Goal: Task Accomplishment & Management: Complete application form

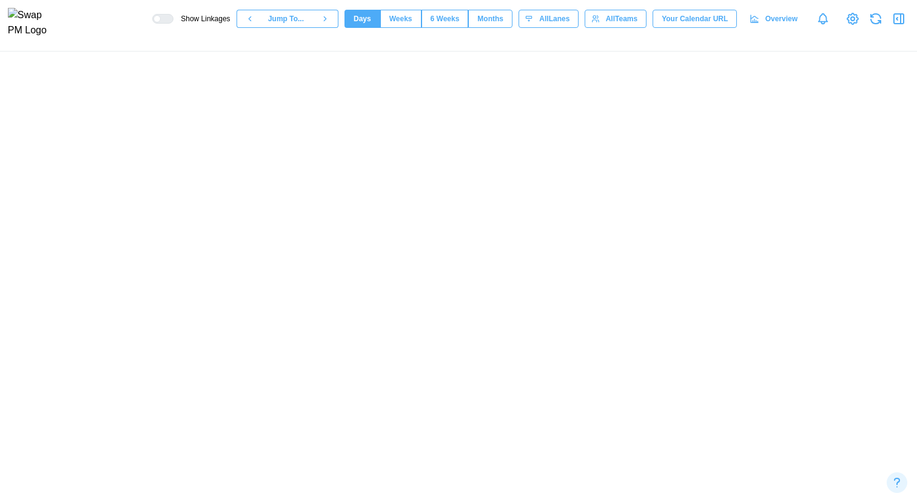
scroll to position [0, 52529]
click at [590, 326] on canvas at bounding box center [458, 276] width 917 height 448
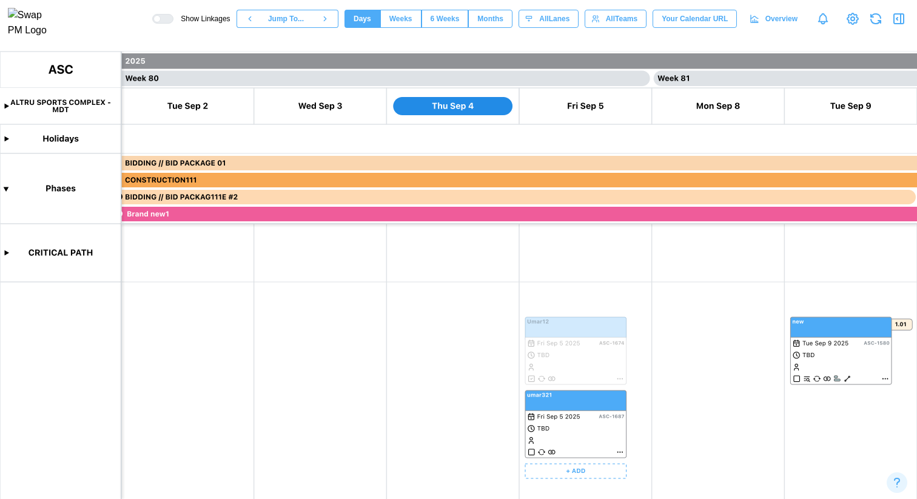
click at [620, 450] on canvas at bounding box center [458, 276] width 917 height 448
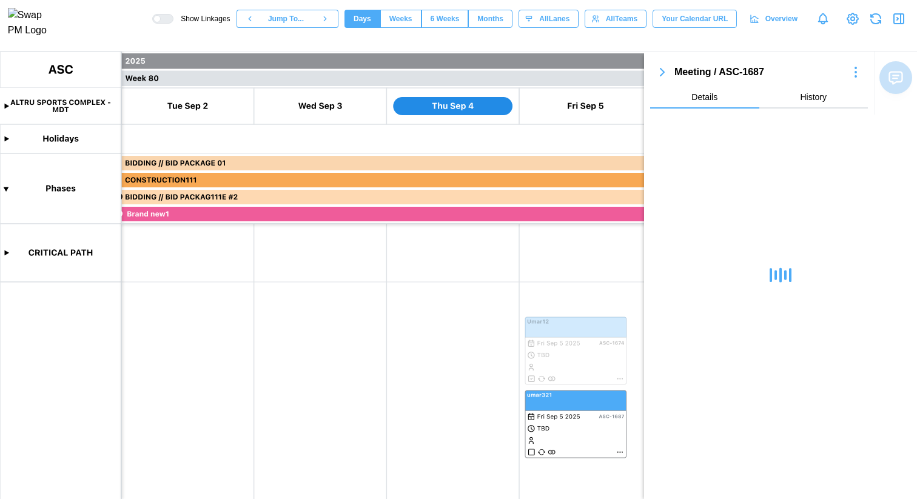
click at [812, 105] on button "History" at bounding box center [813, 98] width 109 height 22
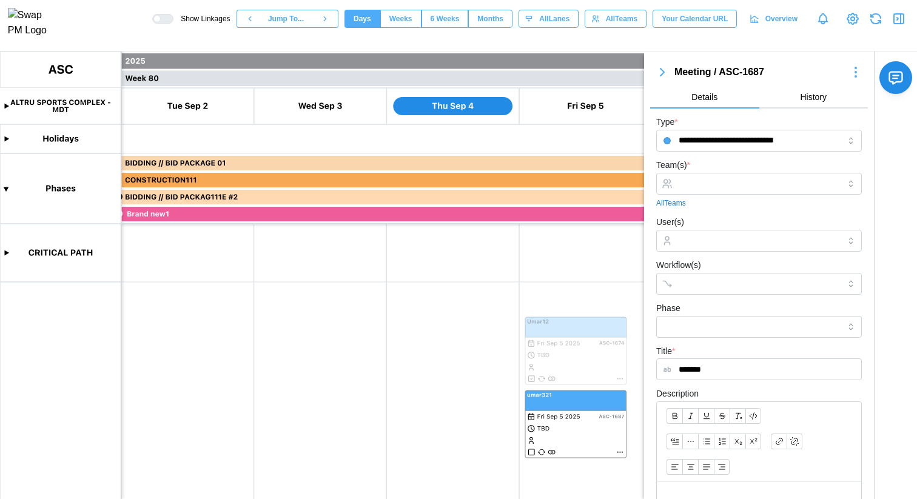
click at [716, 97] on button "Details" at bounding box center [704, 98] width 109 height 22
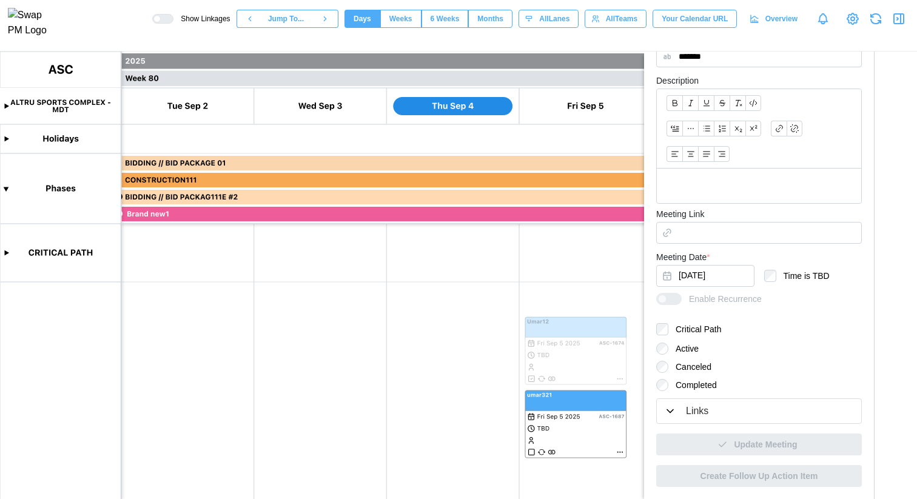
click at [691, 409] on div "Links" at bounding box center [697, 411] width 22 height 15
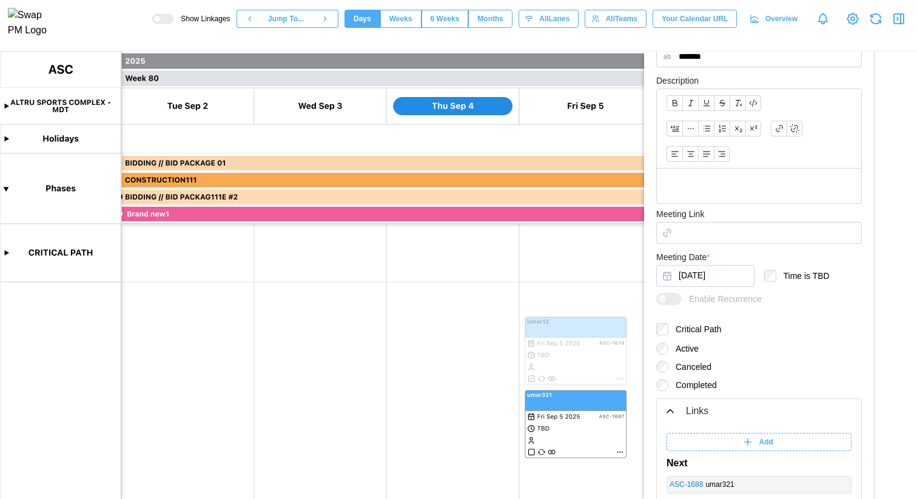
scroll to position [466, 0]
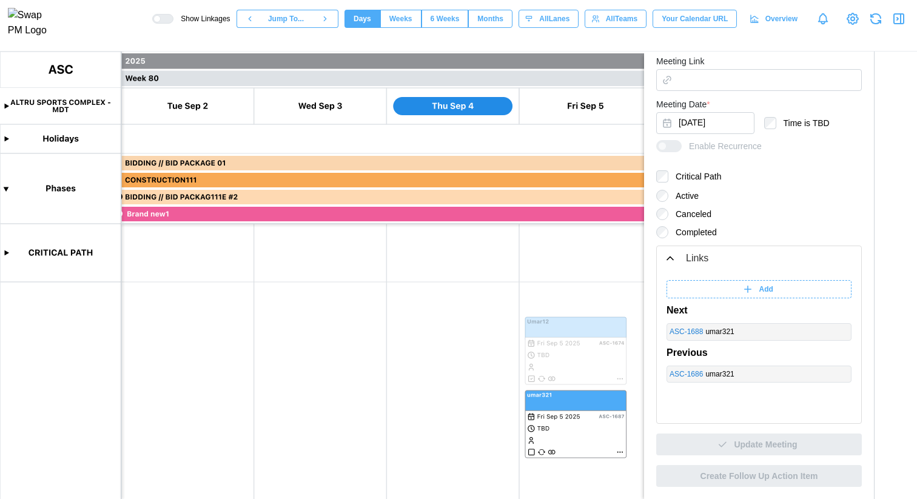
click at [769, 291] on div "Add" at bounding box center [758, 289] width 170 height 17
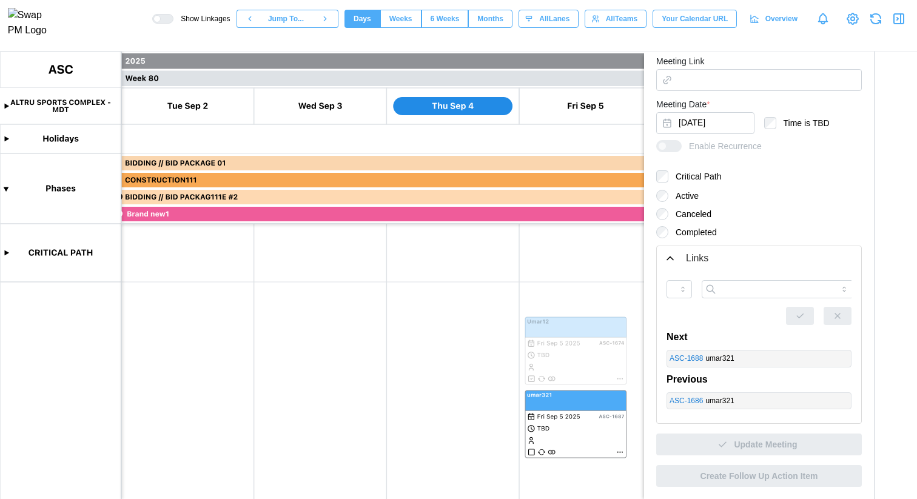
scroll to position [440, 0]
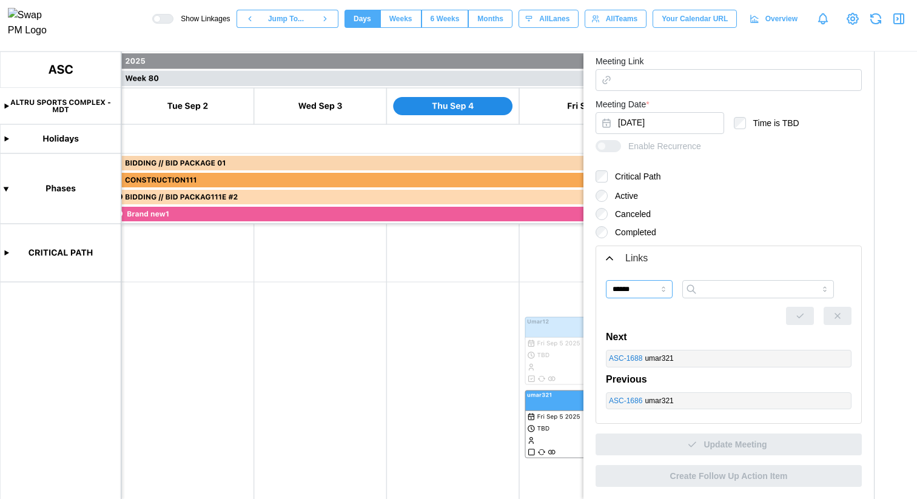
click at [641, 294] on input "******" at bounding box center [639, 289] width 67 height 18
type input "*******"
click at [706, 291] on input "search" at bounding box center [758, 289] width 152 height 18
type input "*"
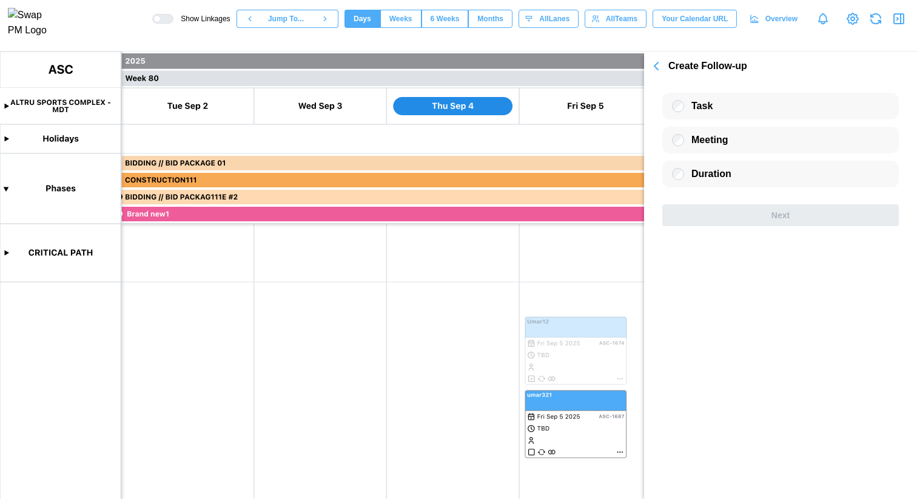
click at [712, 89] on form "Task Meeting Duration Next" at bounding box center [780, 154] width 261 height 146
click at [714, 101] on div "Task" at bounding box center [780, 106] width 237 height 27
click at [659, 71] on icon "button" at bounding box center [656, 66] width 15 height 15
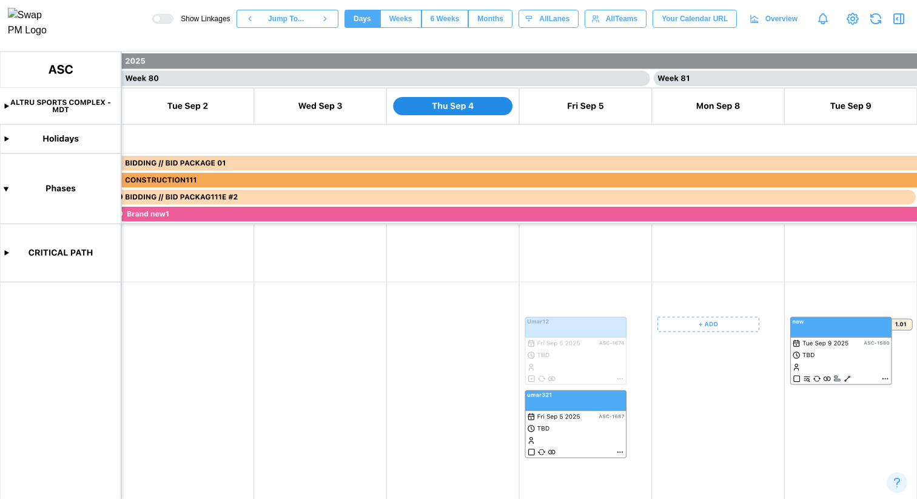
scroll to position [0, 52761]
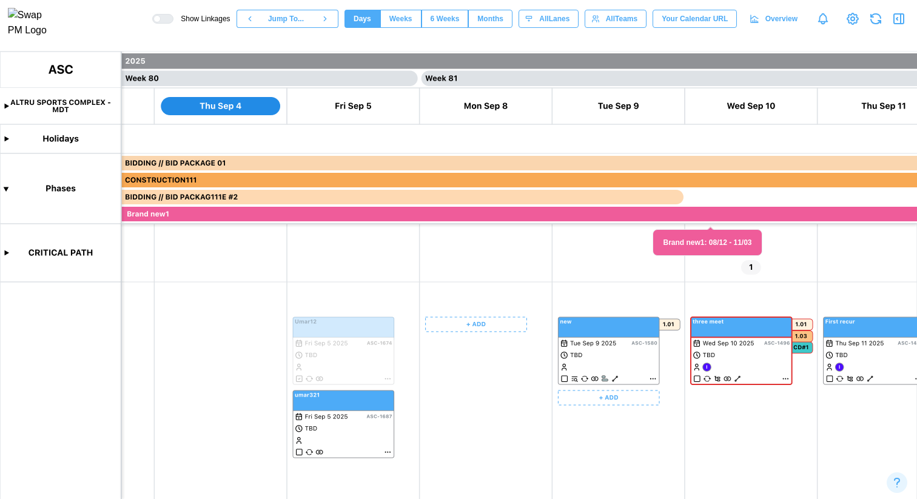
click at [616, 380] on canvas at bounding box center [458, 276] width 917 height 448
click at [652, 380] on canvas at bounding box center [458, 276] width 917 height 448
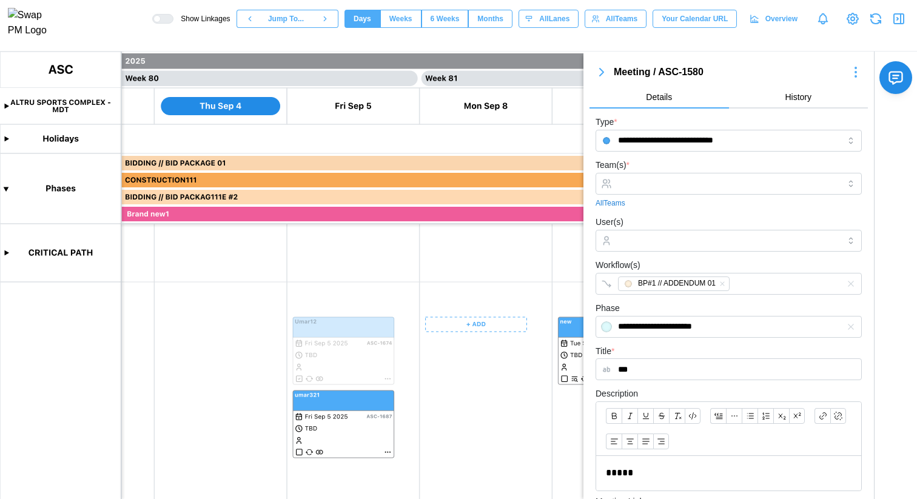
scroll to position [288, 0]
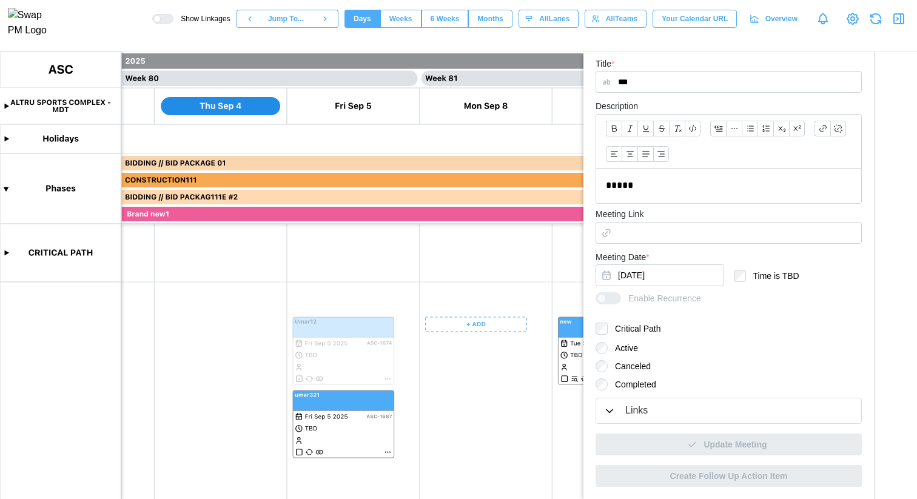
click at [657, 411] on div "Links" at bounding box center [729, 410] width 251 height 15
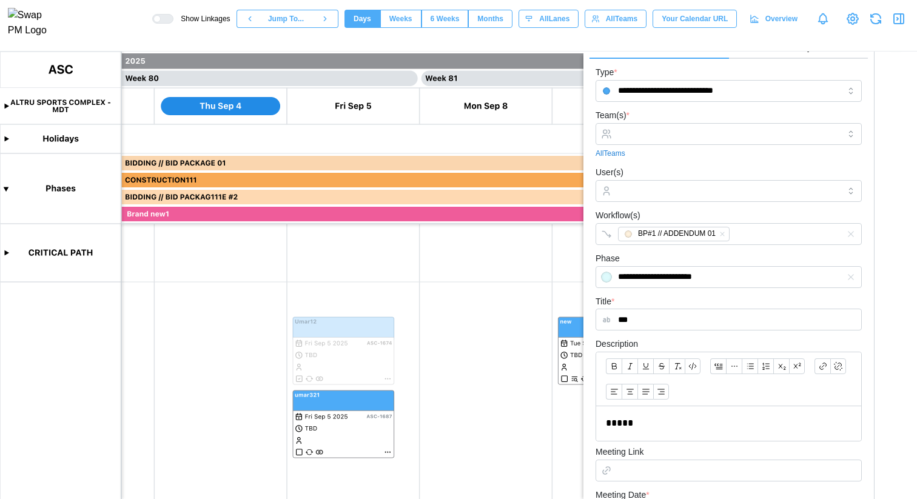
scroll to position [0, 0]
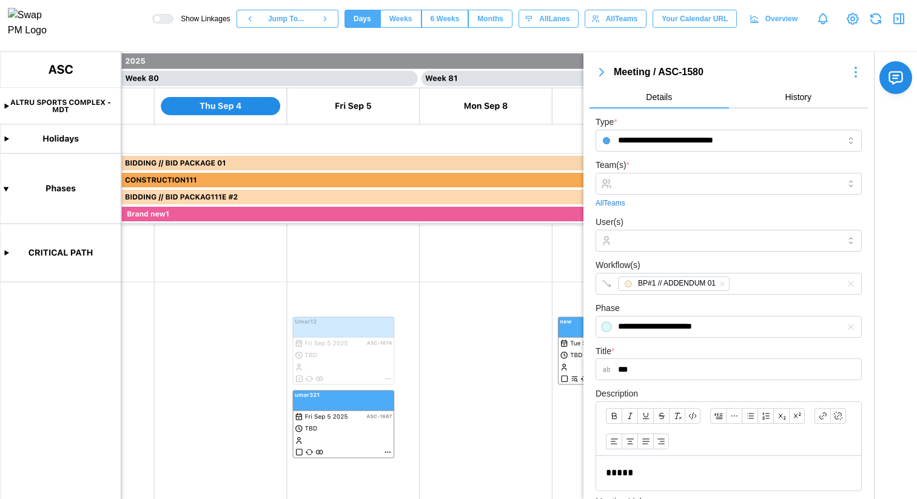
click at [605, 72] on icon "button" at bounding box center [601, 72] width 15 height 15
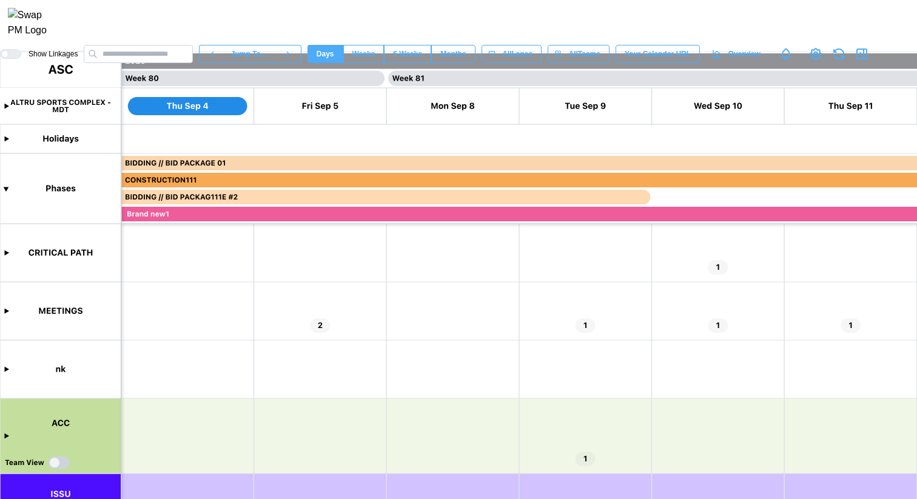
scroll to position [42, 0]
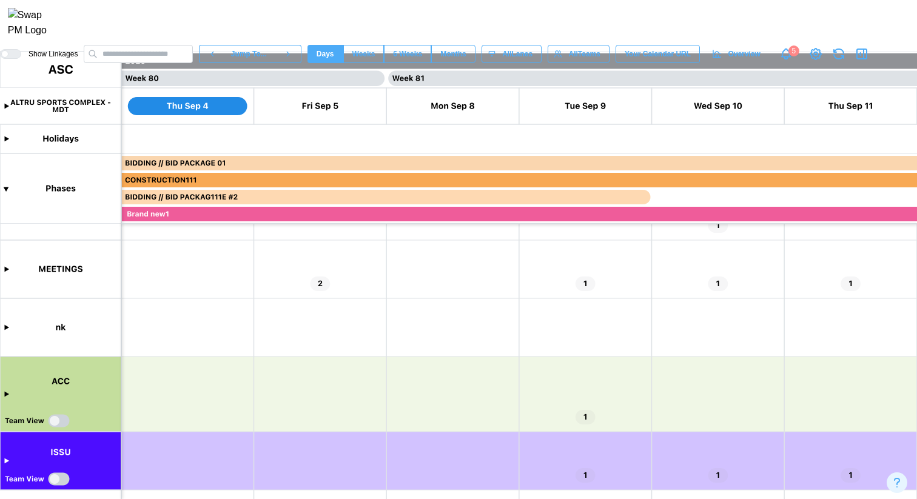
click at [793, 61] on icon "Notifications" at bounding box center [786, 53] width 13 height 13
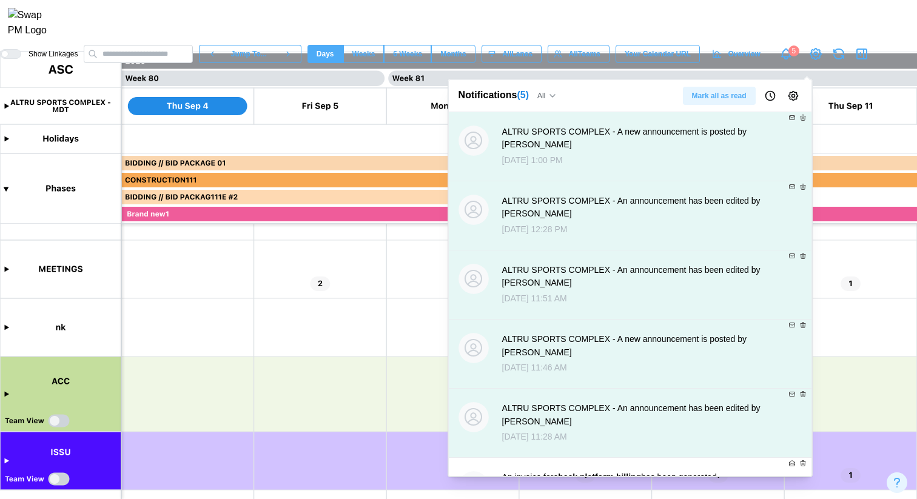
click at [793, 61] on icon "Notifications" at bounding box center [786, 53] width 13 height 13
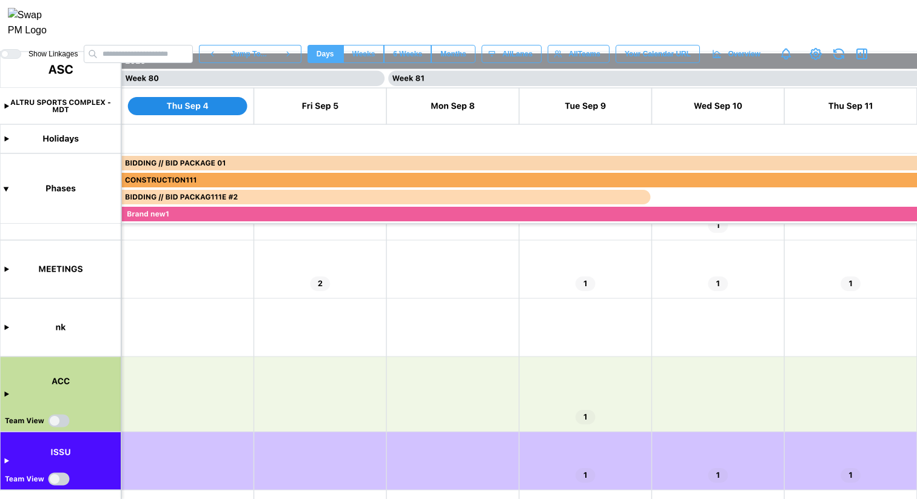
scroll to position [42, 0]
click at [8, 328] on canvas at bounding box center [458, 276] width 917 height 448
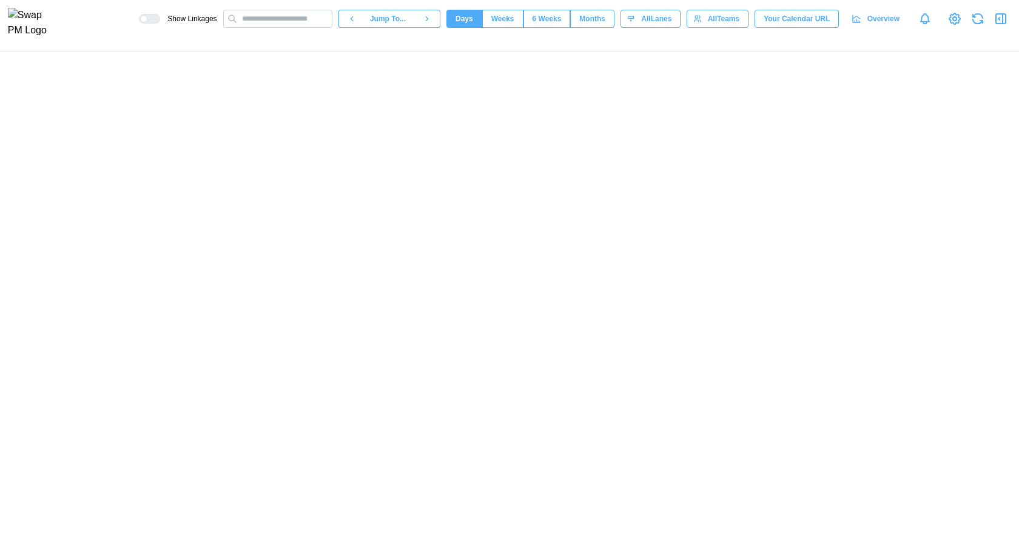
click at [698, 171] on div at bounding box center [509, 303] width 1019 height 503
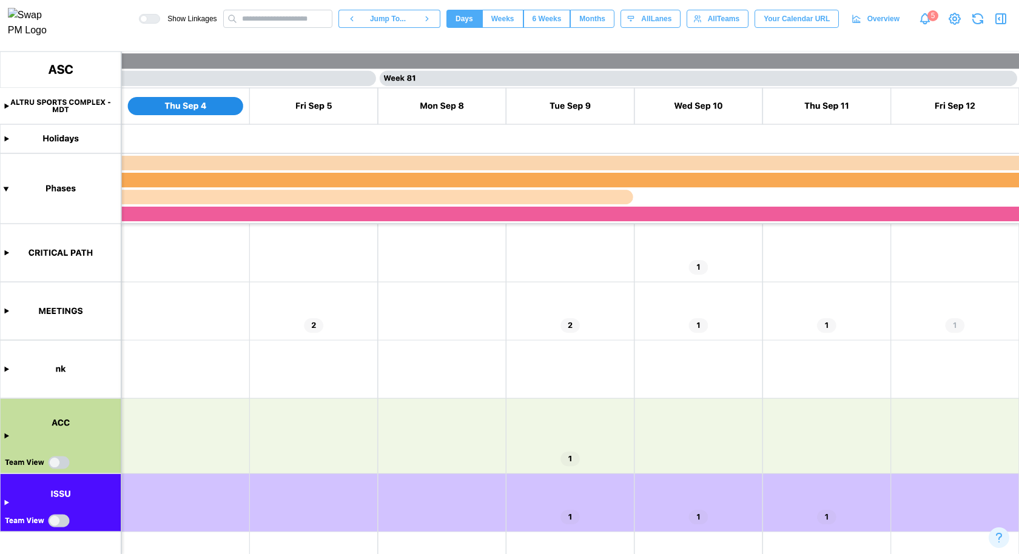
scroll to position [0, 51046]
click at [62, 522] on canvas at bounding box center [509, 303] width 1019 height 503
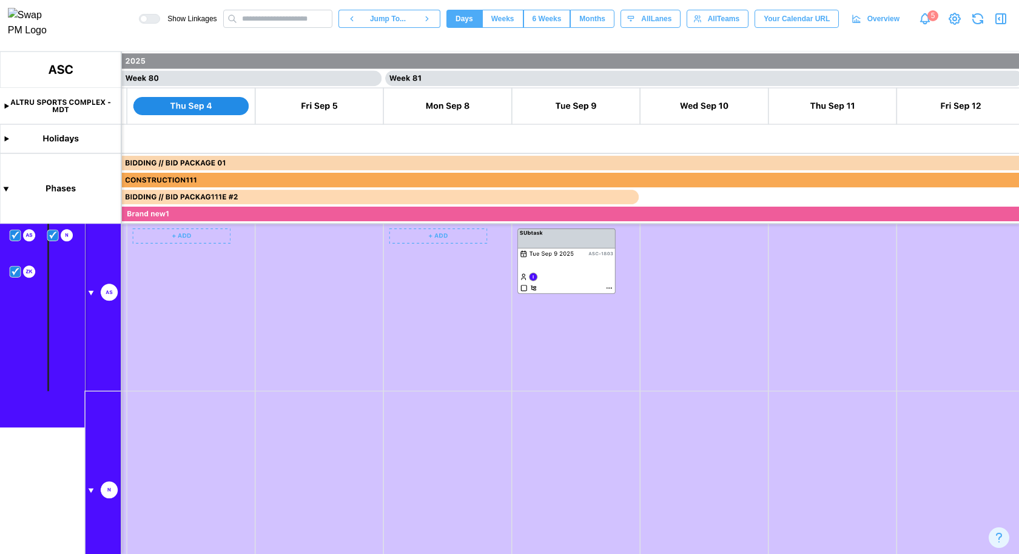
scroll to position [307, 0]
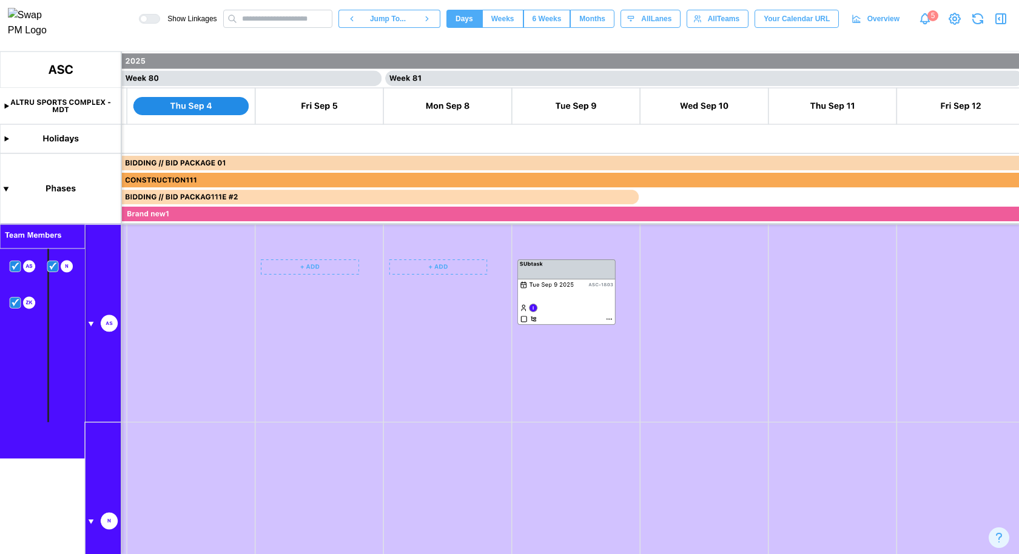
click at [329, 271] on canvas at bounding box center [509, 303] width 1019 height 503
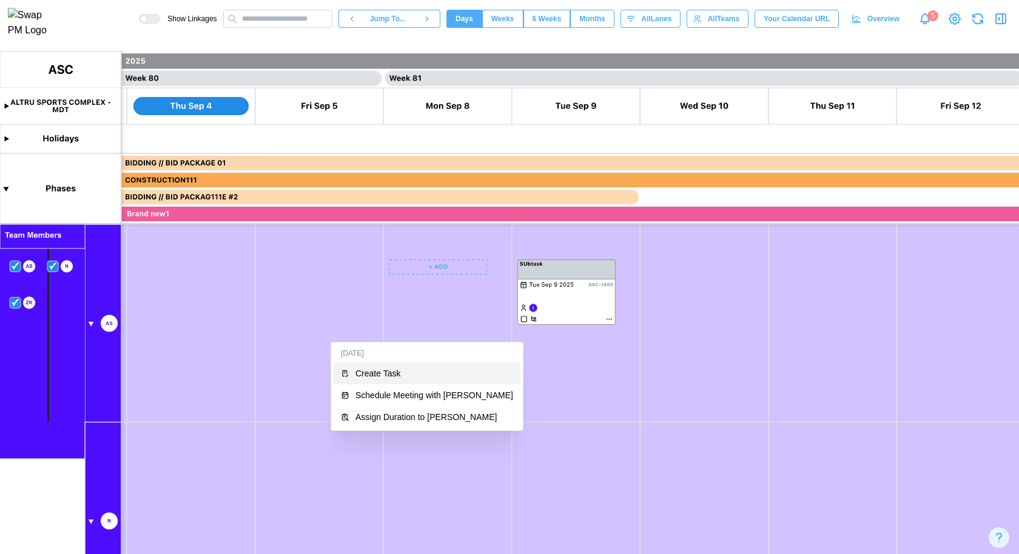
click at [416, 365] on button "Create Task" at bounding box center [427, 374] width 187 height 22
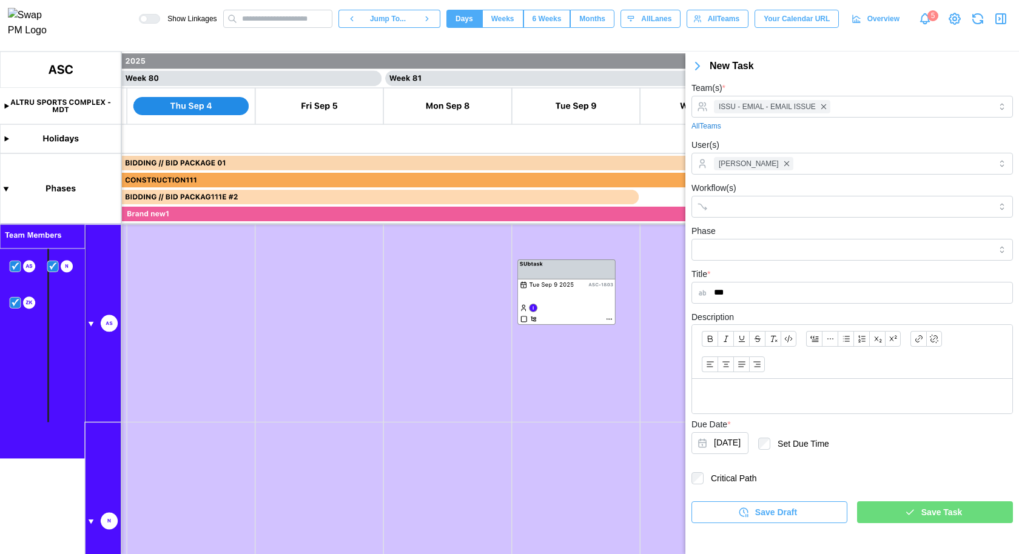
type input "***"
click at [938, 508] on span "Save Task" at bounding box center [941, 512] width 41 height 21
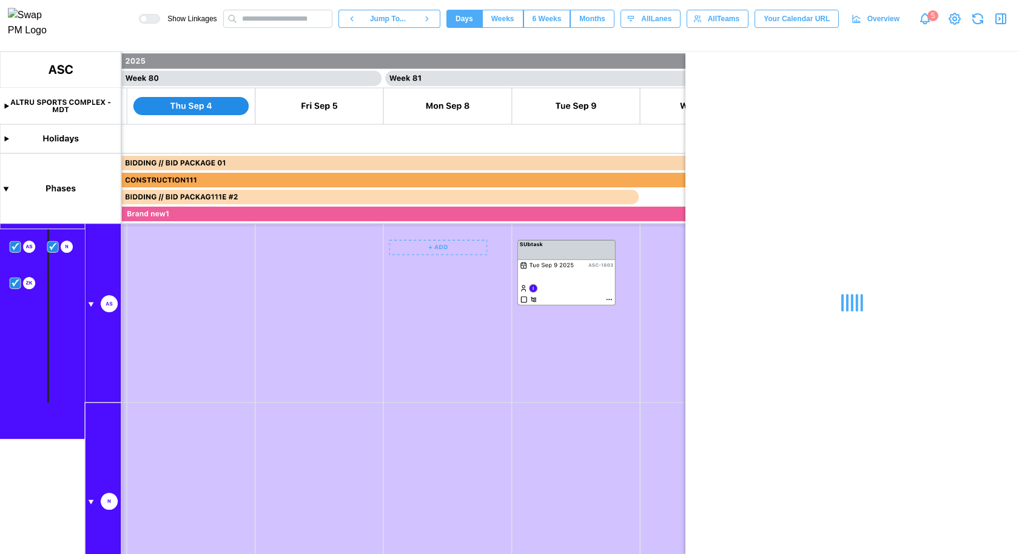
scroll to position [251, 0]
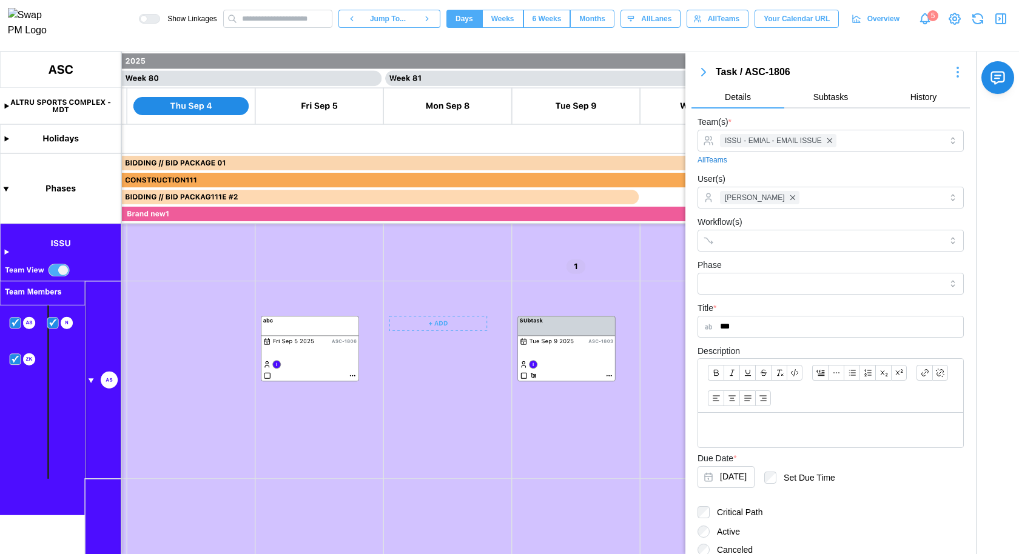
click at [705, 73] on icon "button" at bounding box center [704, 72] width 4 height 7
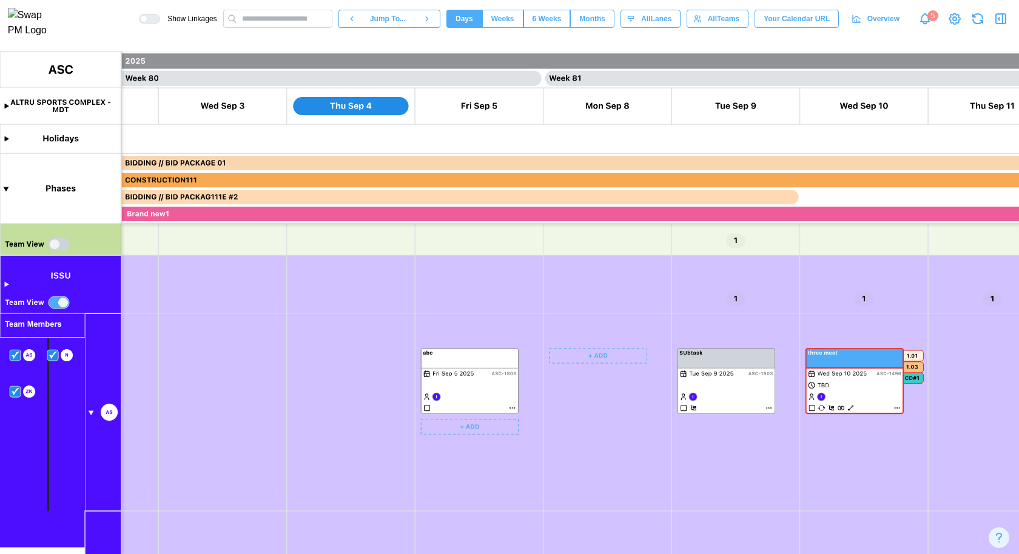
scroll to position [0, 50879]
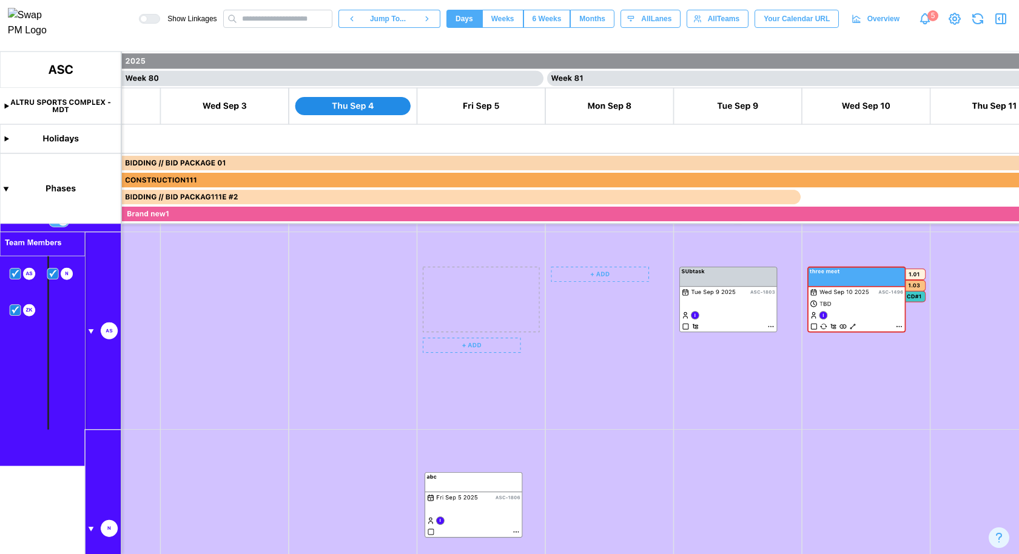
drag, startPoint x: 456, startPoint y: 270, endPoint x: 458, endPoint y: 476, distance: 205.7
click at [458, 476] on canvas at bounding box center [509, 303] width 1019 height 503
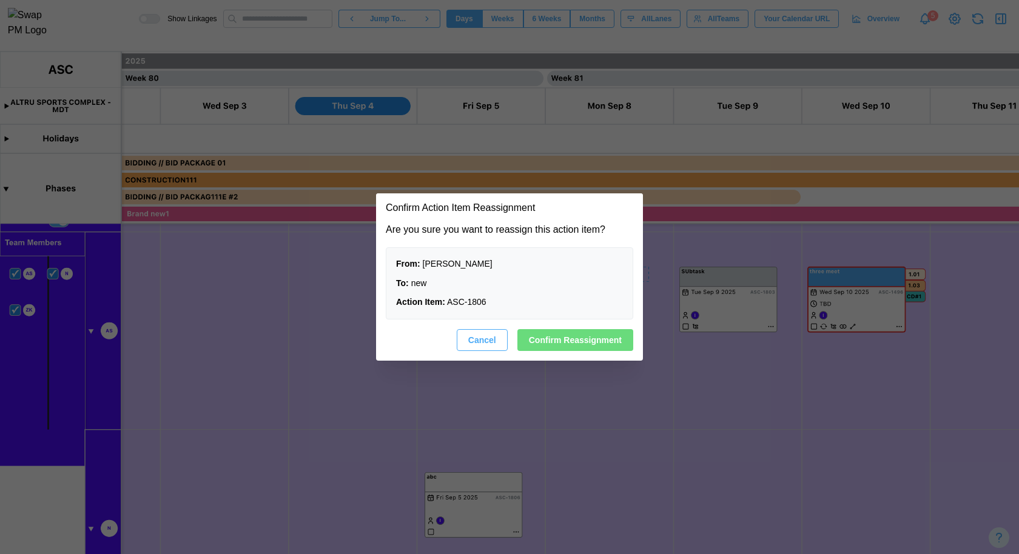
click at [563, 338] on span "Confirm Reassignment" at bounding box center [575, 340] width 93 height 21
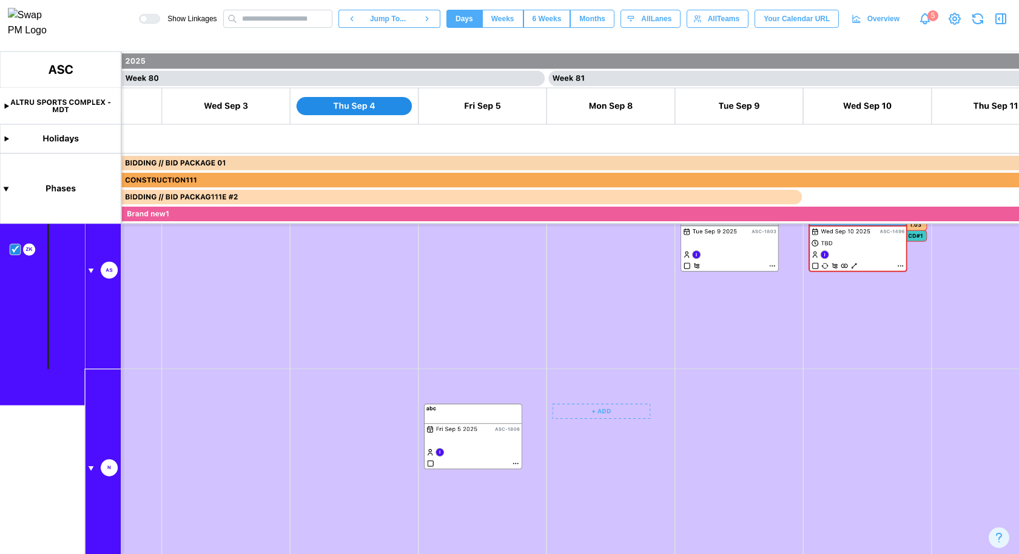
scroll to position [289, 0]
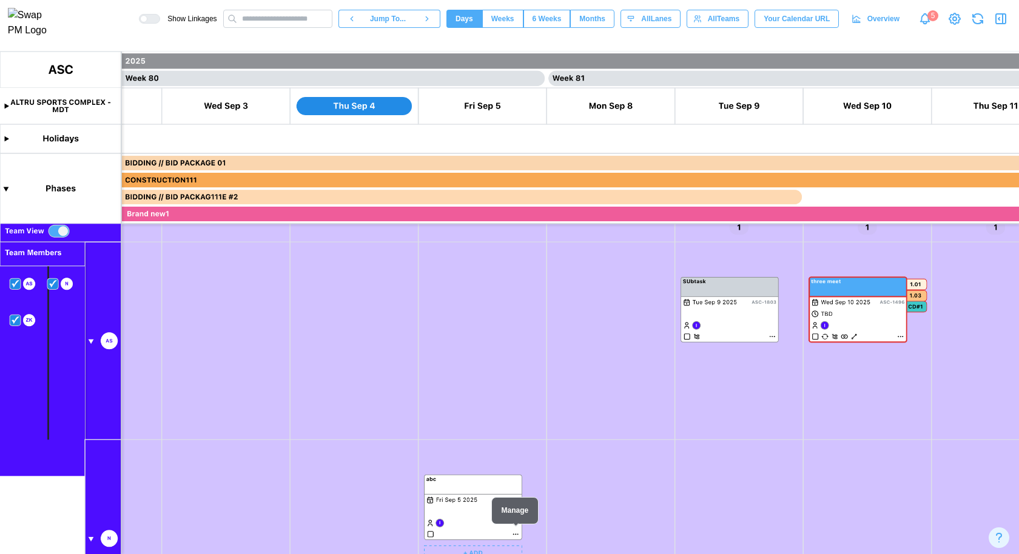
click at [515, 534] on canvas at bounding box center [509, 303] width 1019 height 503
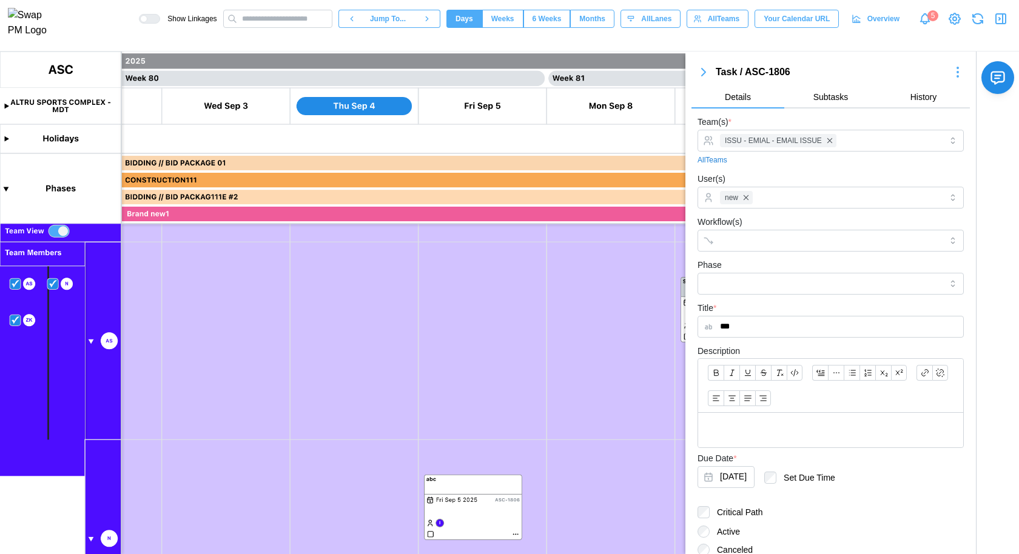
scroll to position [126, 0]
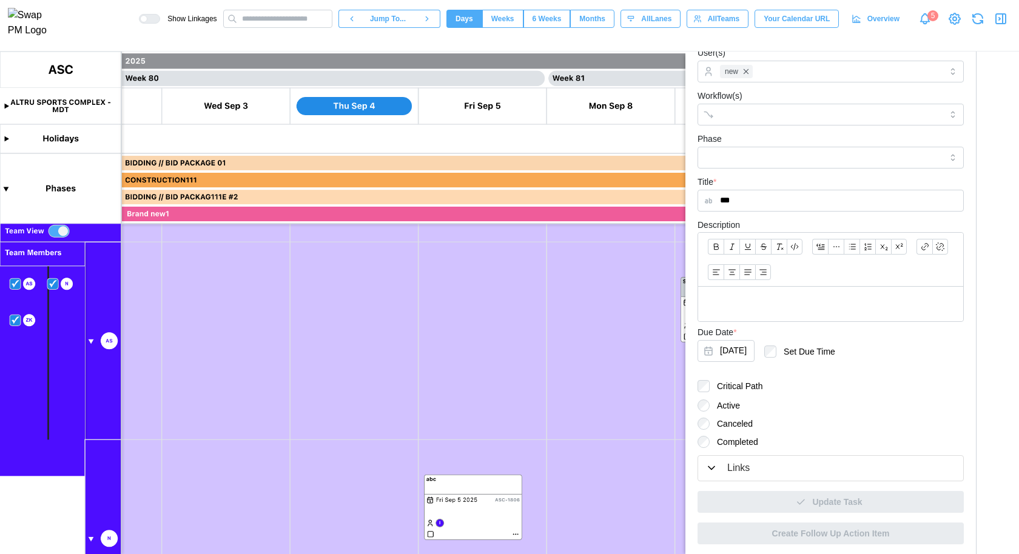
click at [742, 468] on div "Links" at bounding box center [738, 468] width 22 height 15
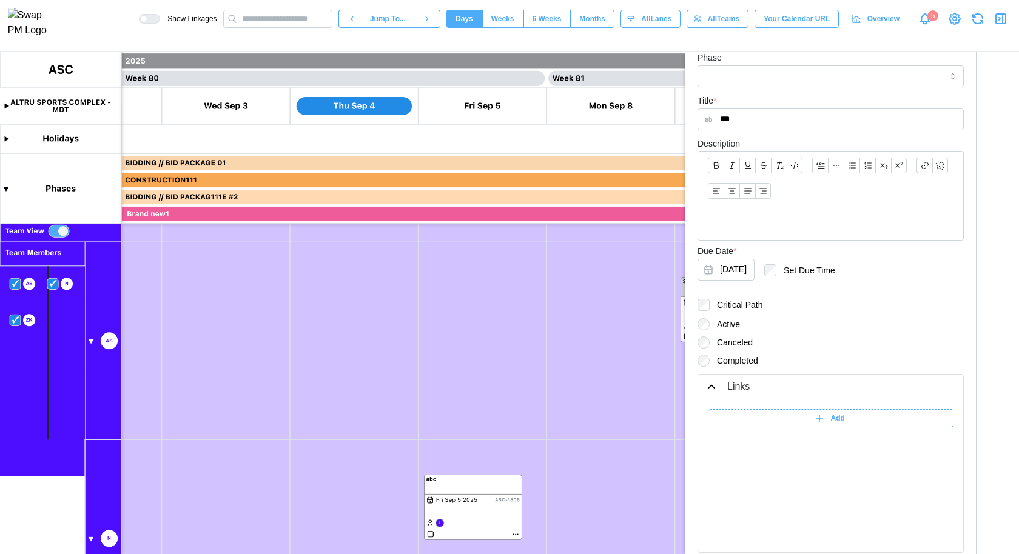
scroll to position [279, 0]
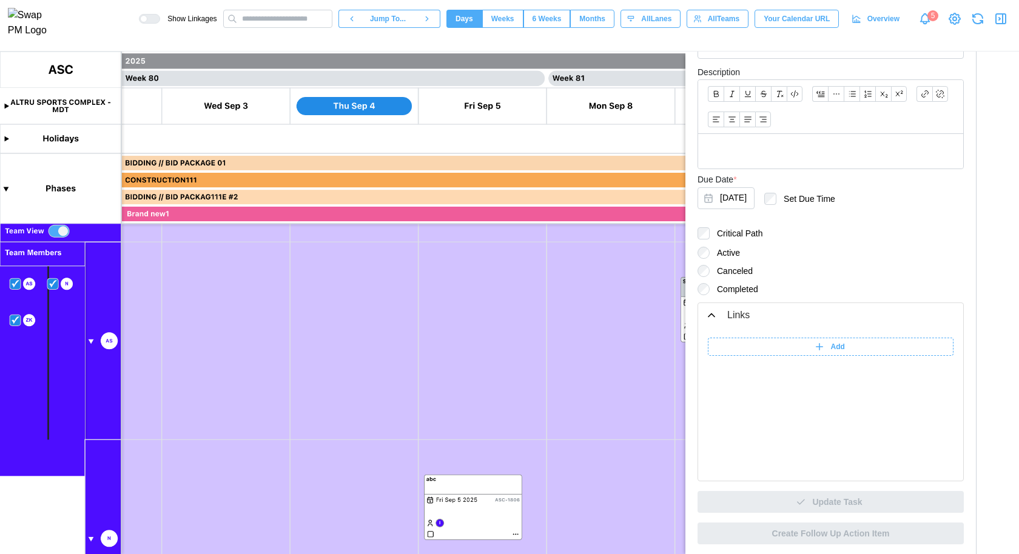
click at [845, 355] on div "Add" at bounding box center [831, 404] width 246 height 133
click at [854, 342] on div "Add" at bounding box center [829, 346] width 231 height 17
click at [766, 345] on input "******" at bounding box center [741, 347] width 67 height 18
type input "*******"
click at [833, 349] on input "search" at bounding box center [860, 347] width 152 height 18
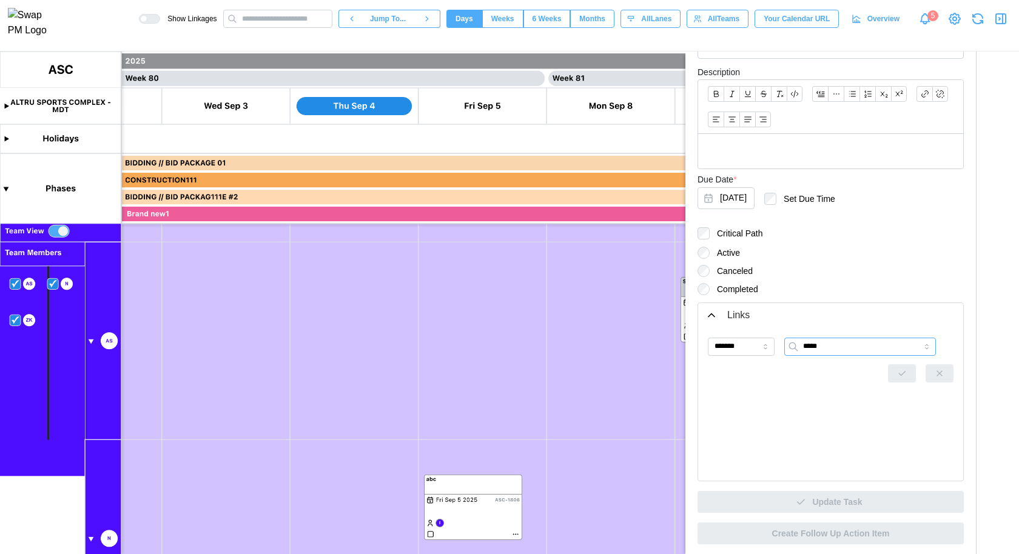
type input "*****"
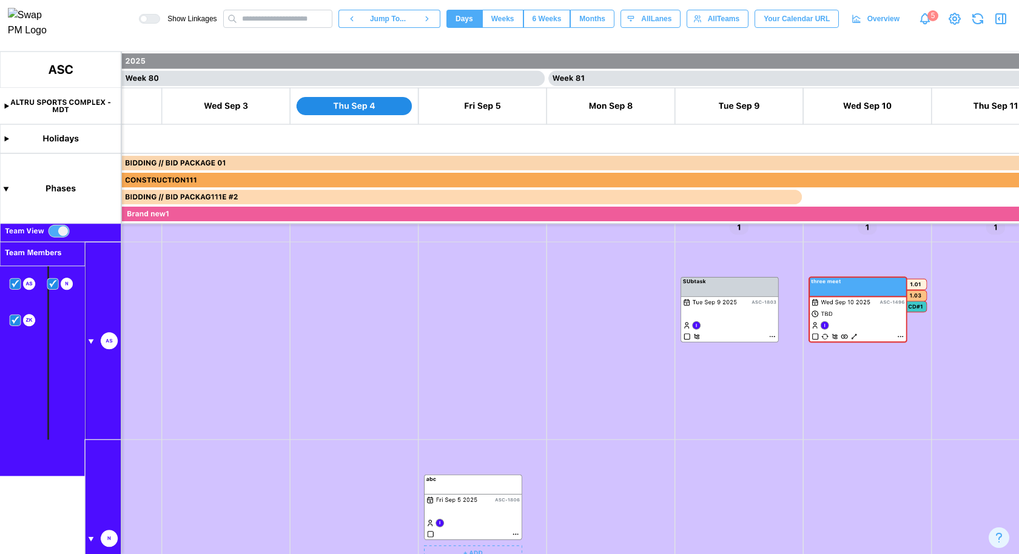
click at [516, 534] on canvas at bounding box center [509, 303] width 1019 height 503
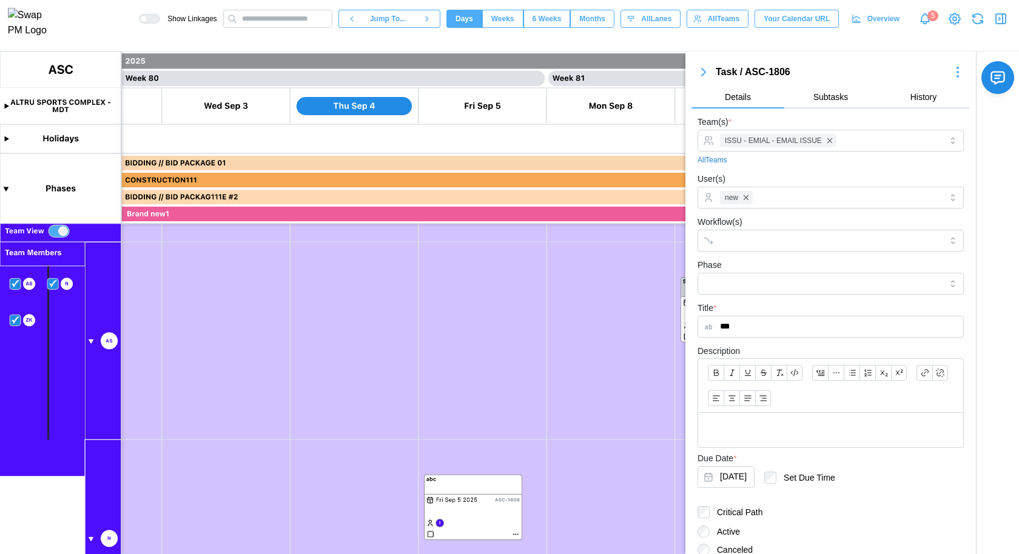
scroll to position [126, 0]
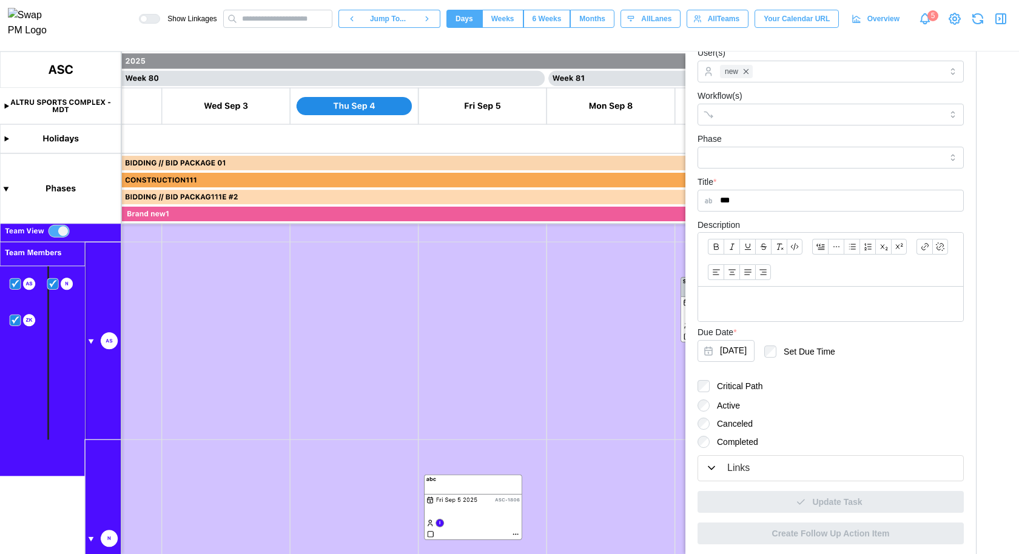
click at [748, 474] on div "Links" at bounding box center [738, 468] width 22 height 15
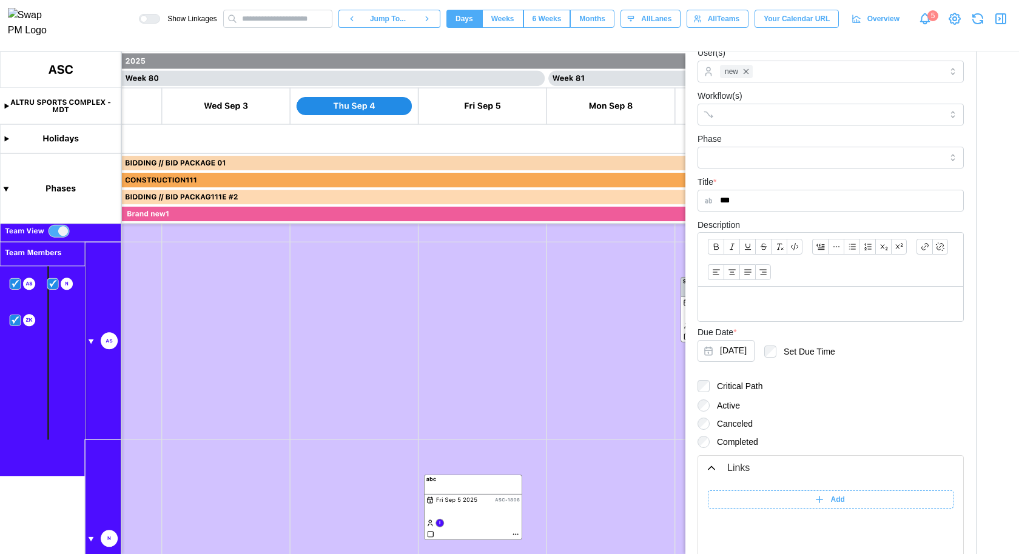
click at [771, 500] on div "Add" at bounding box center [829, 499] width 231 height 17
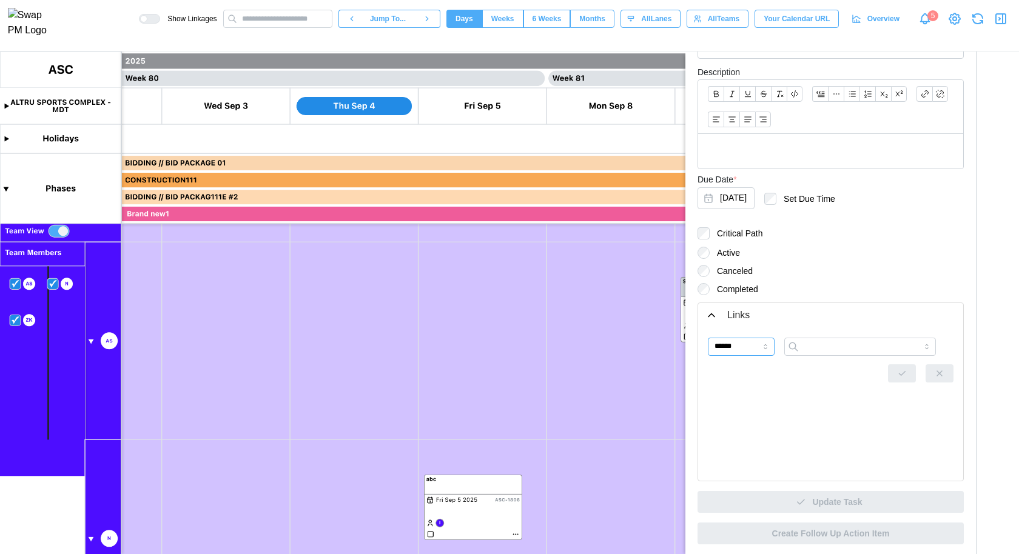
click at [750, 344] on input "******" at bounding box center [741, 347] width 67 height 18
type input "*******"
click at [835, 345] on input "search" at bounding box center [860, 347] width 152 height 18
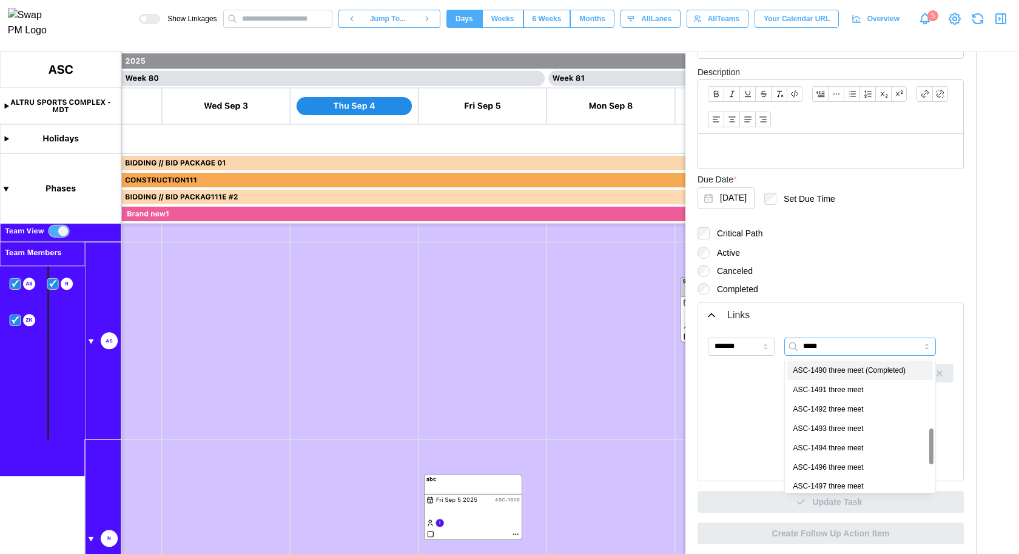
scroll to position [274, 0]
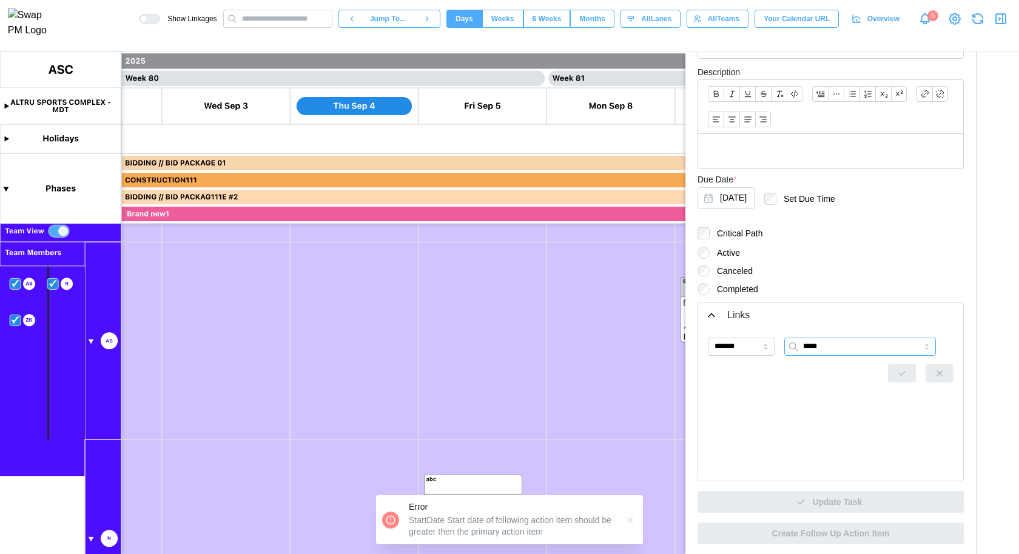
type input "*****"
click at [752, 357] on div "******* Invalid action item" at bounding box center [831, 355] width 246 height 35
click at [745, 349] on input "*******" at bounding box center [741, 347] width 67 height 18
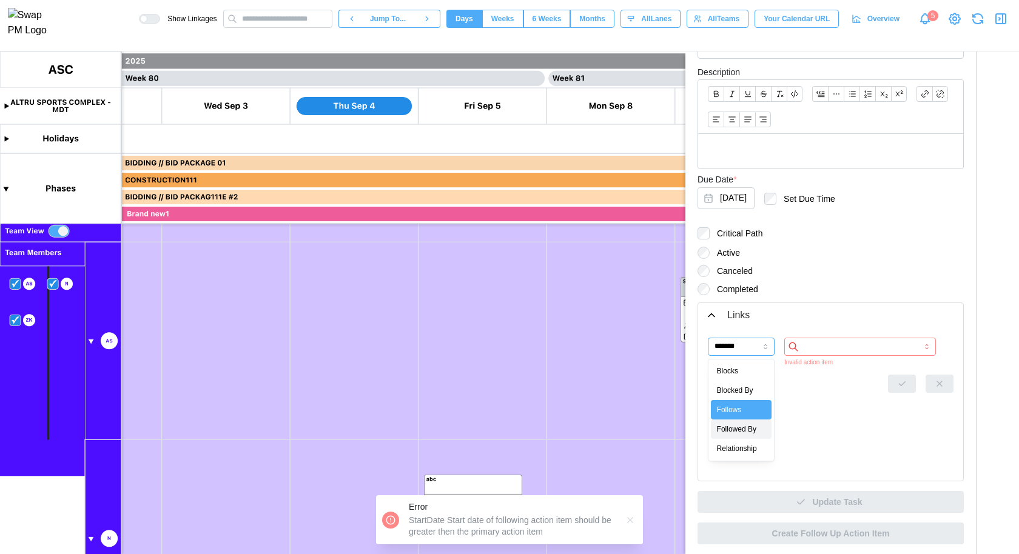
type input "**********"
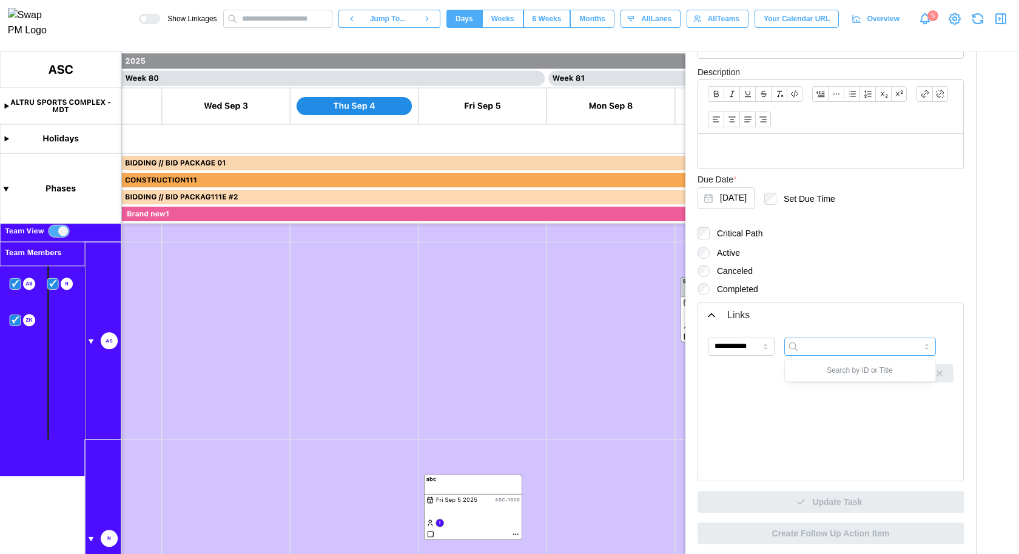
click at [849, 350] on input "search" at bounding box center [860, 347] width 152 height 18
type input "****"
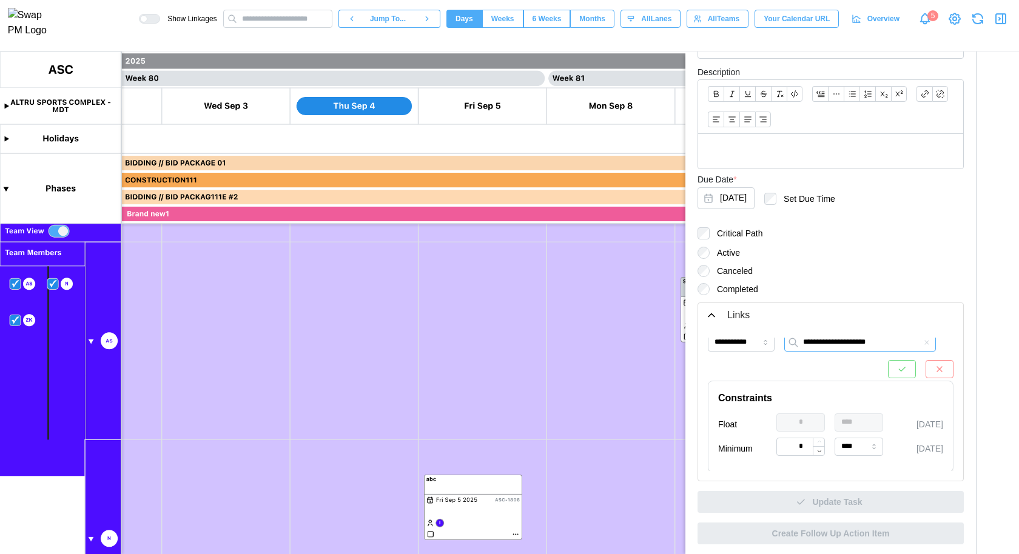
type input "**********"
click at [897, 361] on span "button" at bounding box center [902, 369] width 10 height 17
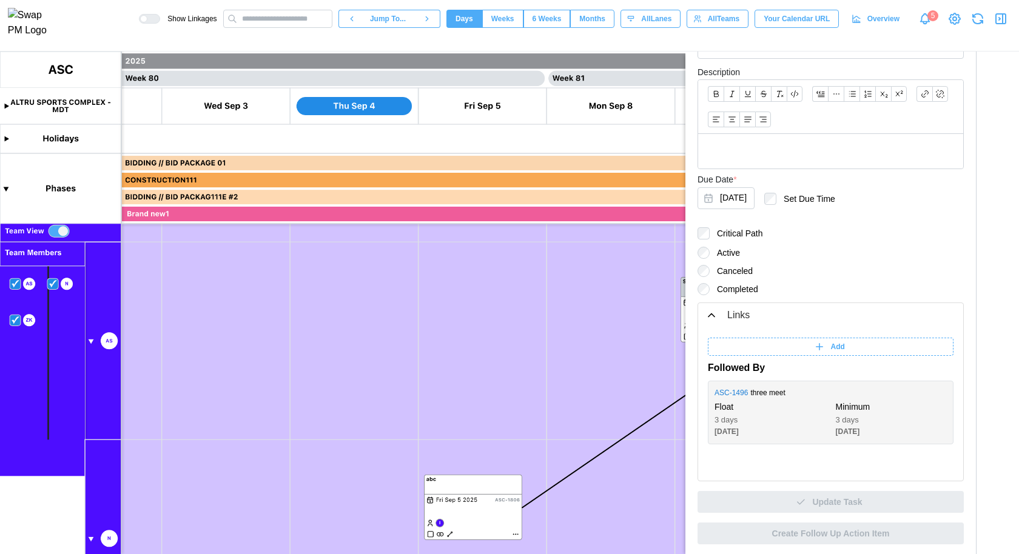
scroll to position [0, 0]
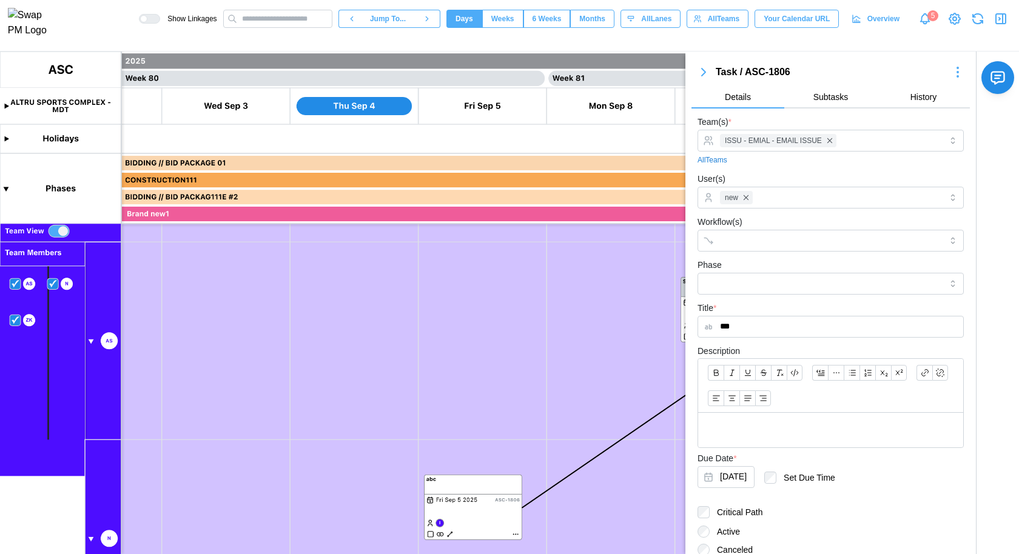
click at [703, 67] on icon "button" at bounding box center [703, 72] width 15 height 15
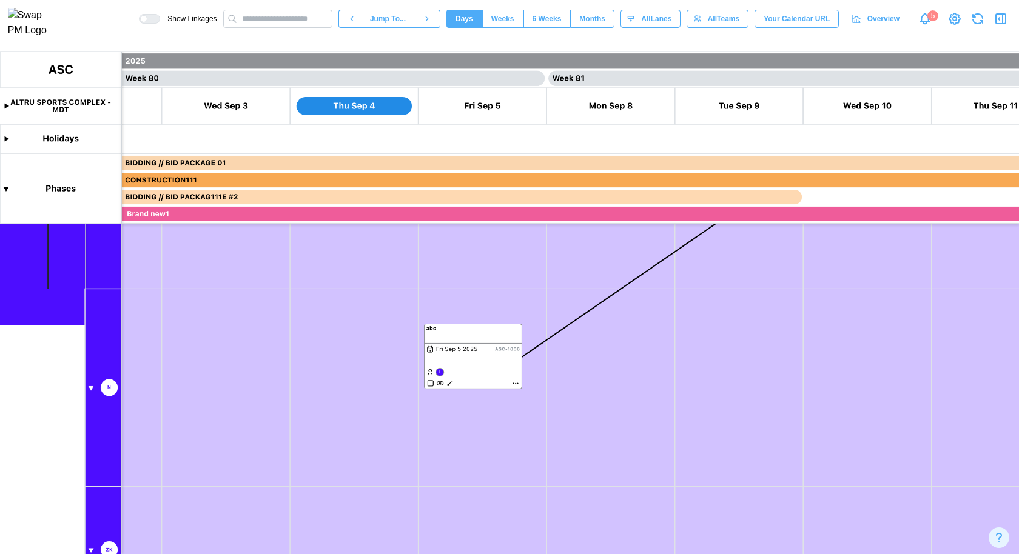
scroll to position [0, 50876]
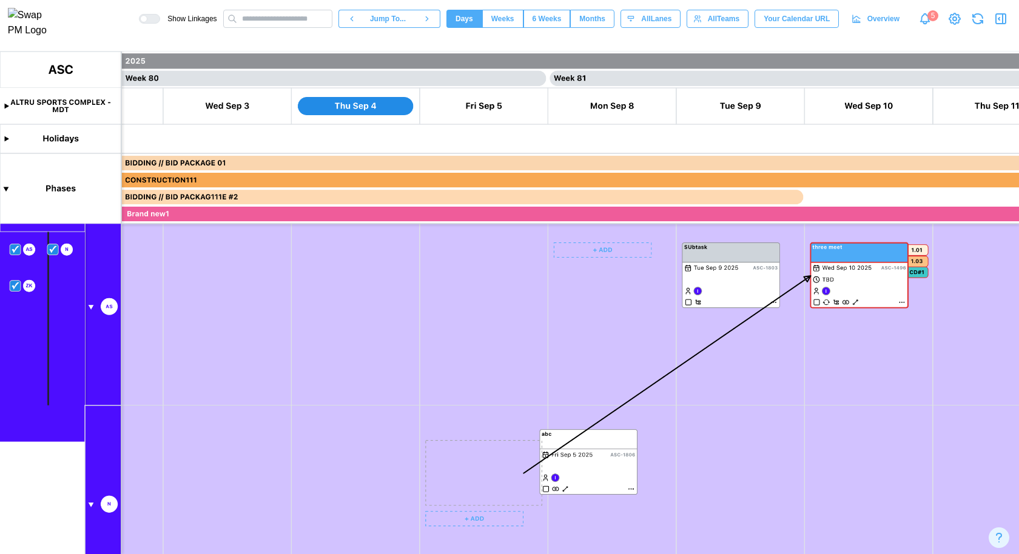
drag, startPoint x: 479, startPoint y: 449, endPoint x: 622, endPoint y: 448, distance: 143.2
click at [622, 448] on canvas at bounding box center [509, 303] width 1019 height 503
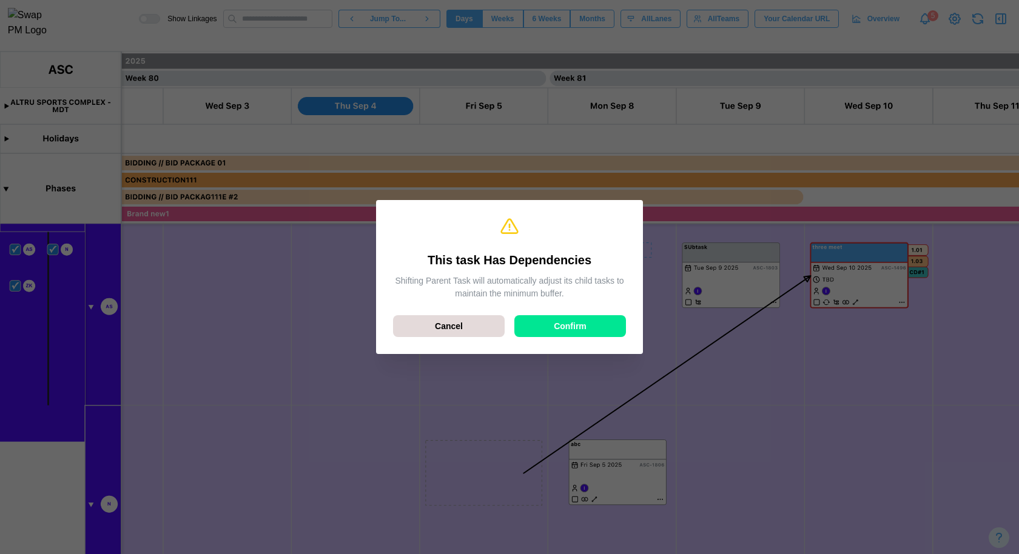
click at [569, 328] on span "Confirm" at bounding box center [570, 326] width 33 height 21
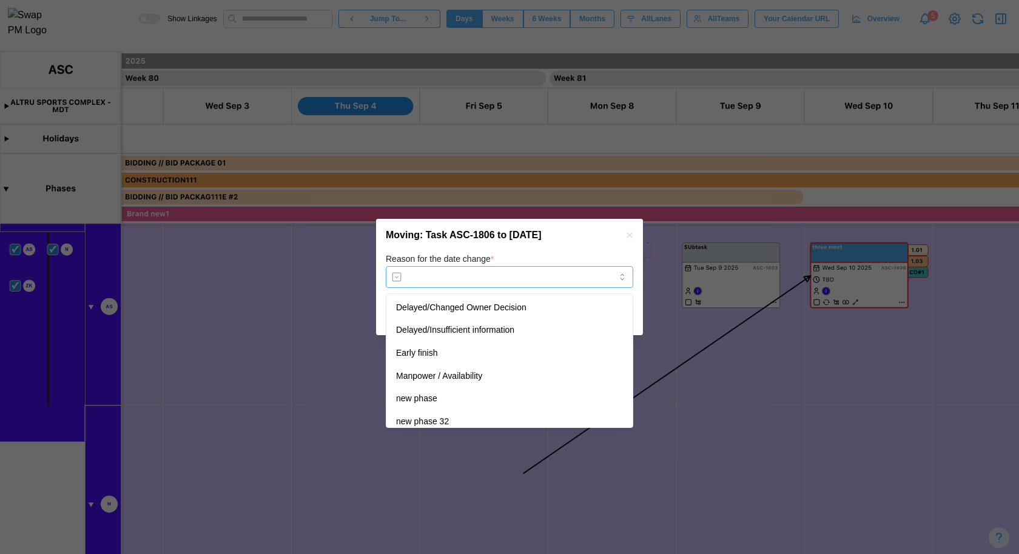
click at [542, 283] on input "Reason for the date change *" at bounding box center [510, 277] width 248 height 22
type input "**********"
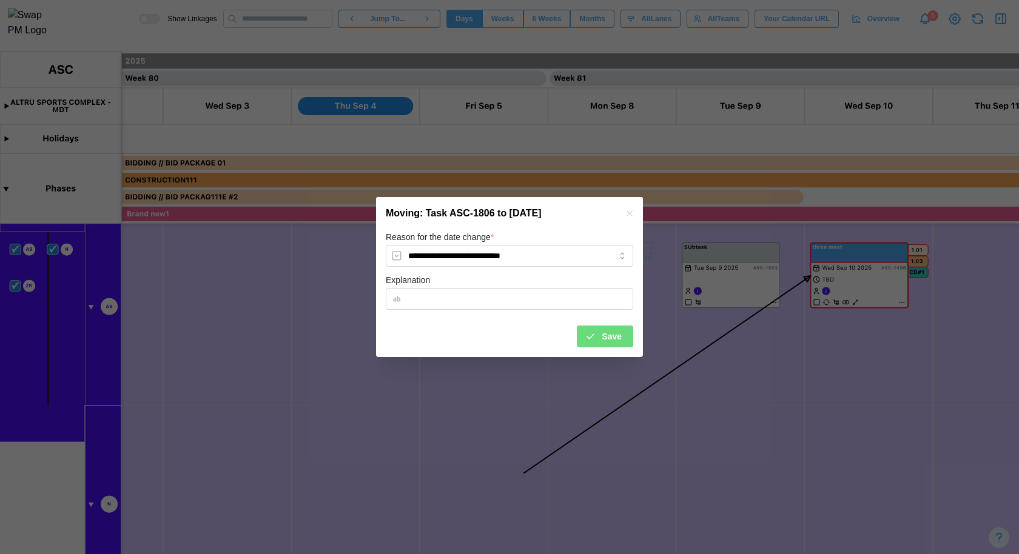
click at [601, 333] on div "Save" at bounding box center [603, 336] width 37 height 21
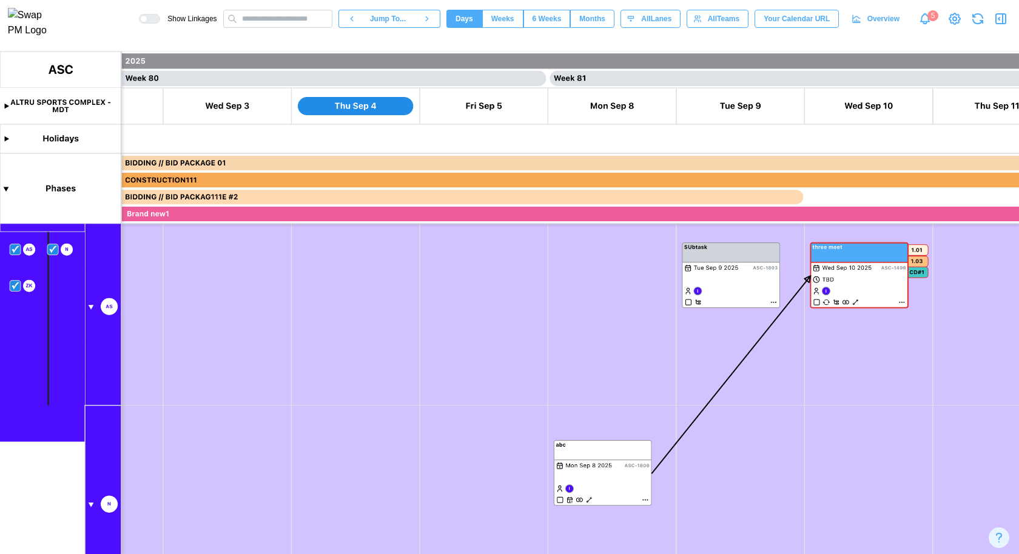
click at [975, 25] on icon "button" at bounding box center [978, 19] width 15 height 15
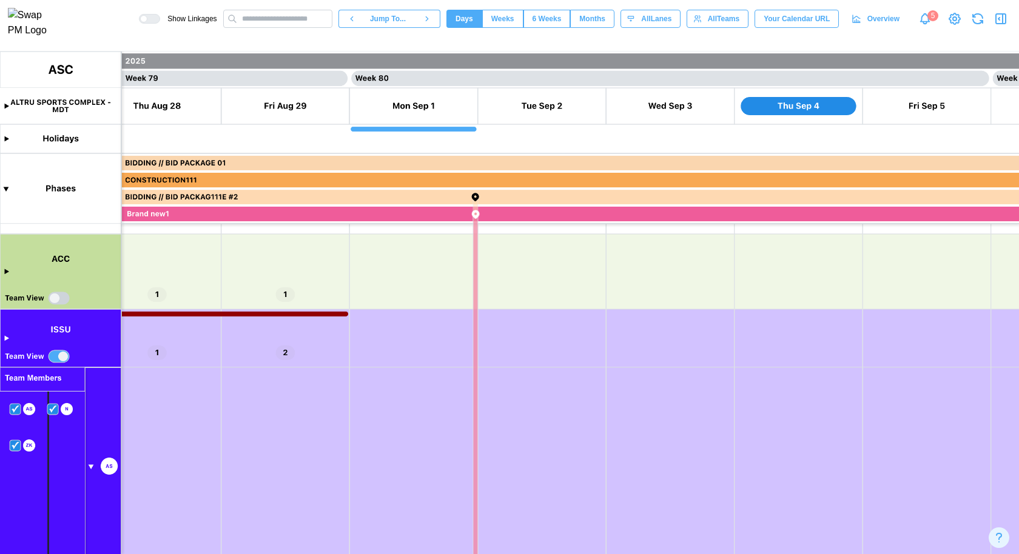
scroll to position [0, 50430]
click at [9, 338] on canvas at bounding box center [509, 303] width 1019 height 503
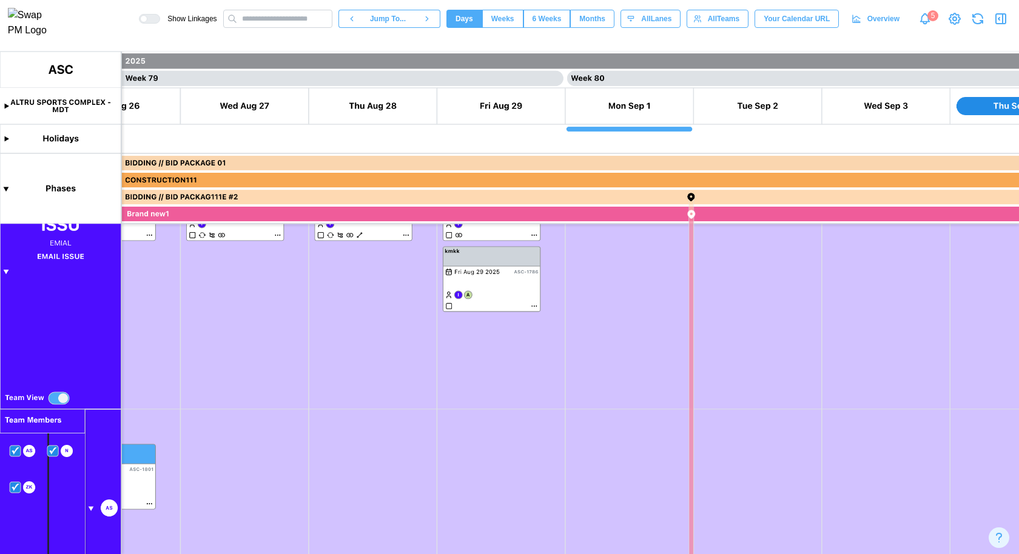
scroll to position [340, 0]
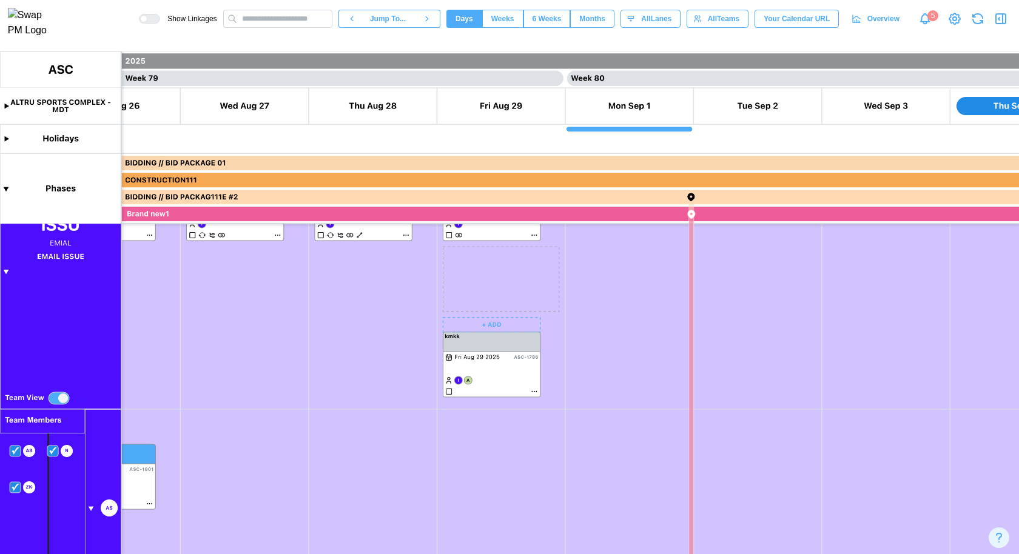
drag, startPoint x: 462, startPoint y: 255, endPoint x: 474, endPoint y: 452, distance: 197.5
click at [474, 452] on canvas at bounding box center [509, 303] width 1019 height 503
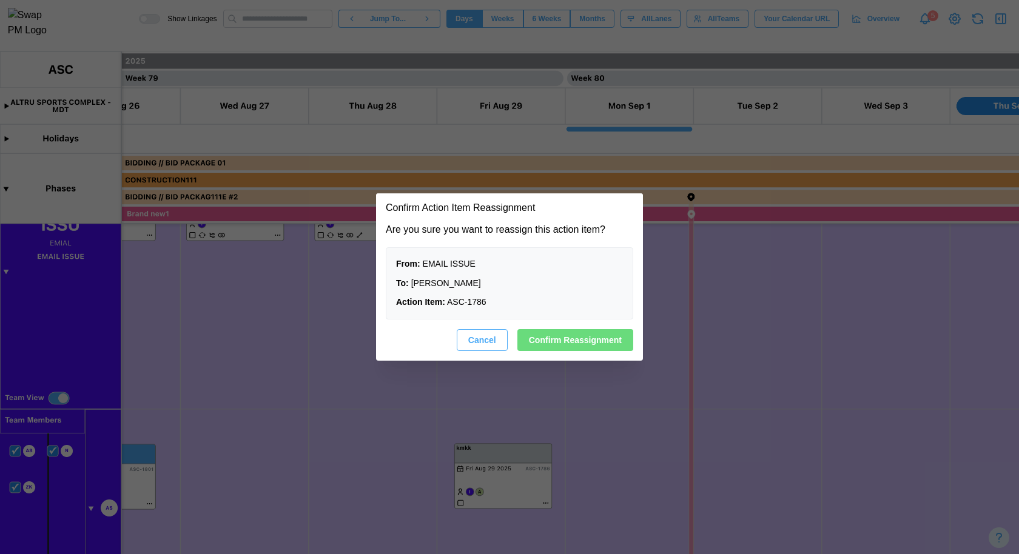
click at [559, 333] on span "Confirm Reassignment" at bounding box center [575, 340] width 93 height 21
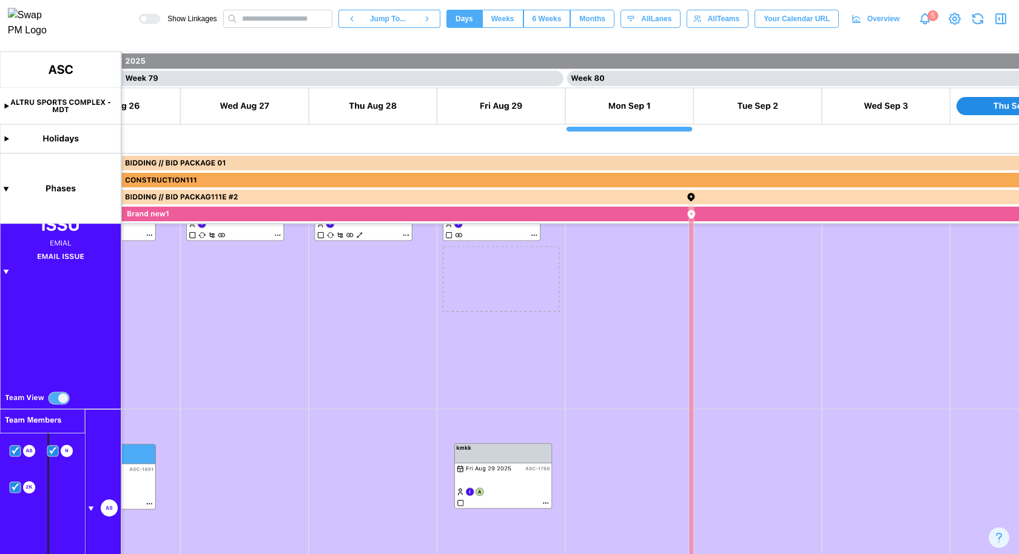
click at [616, 368] on canvas at bounding box center [509, 303] width 1019 height 503
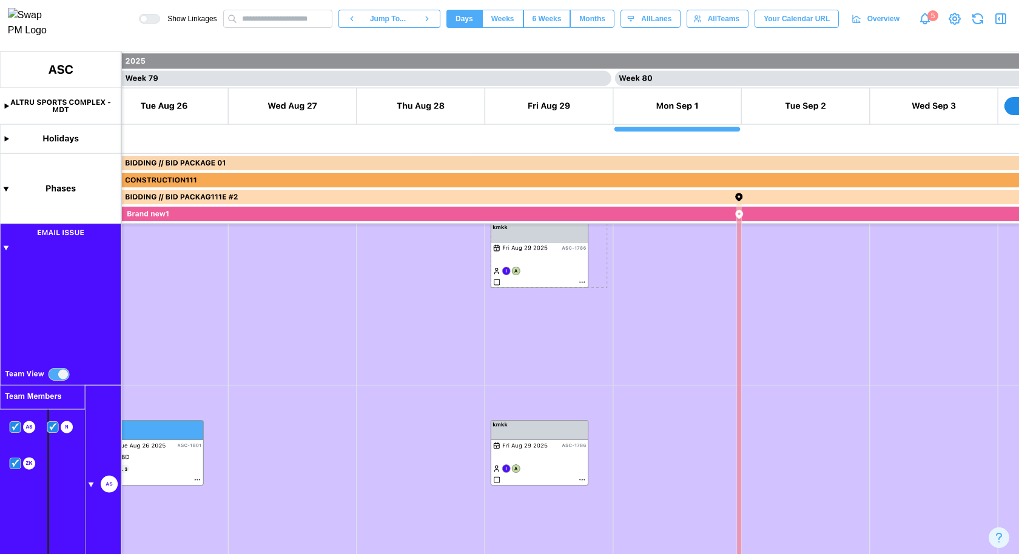
scroll to position [207, 0]
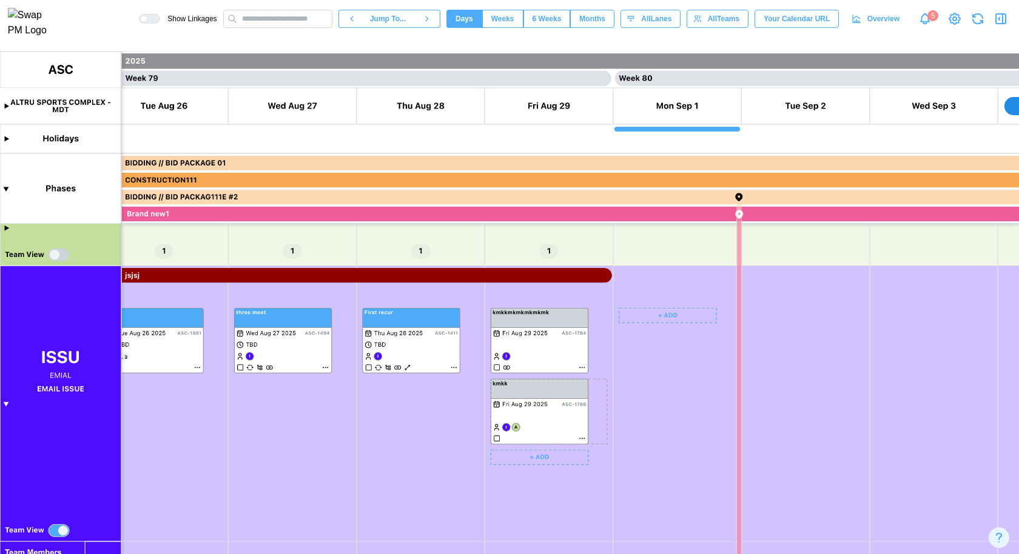
click at [605, 388] on canvas at bounding box center [509, 303] width 1019 height 503
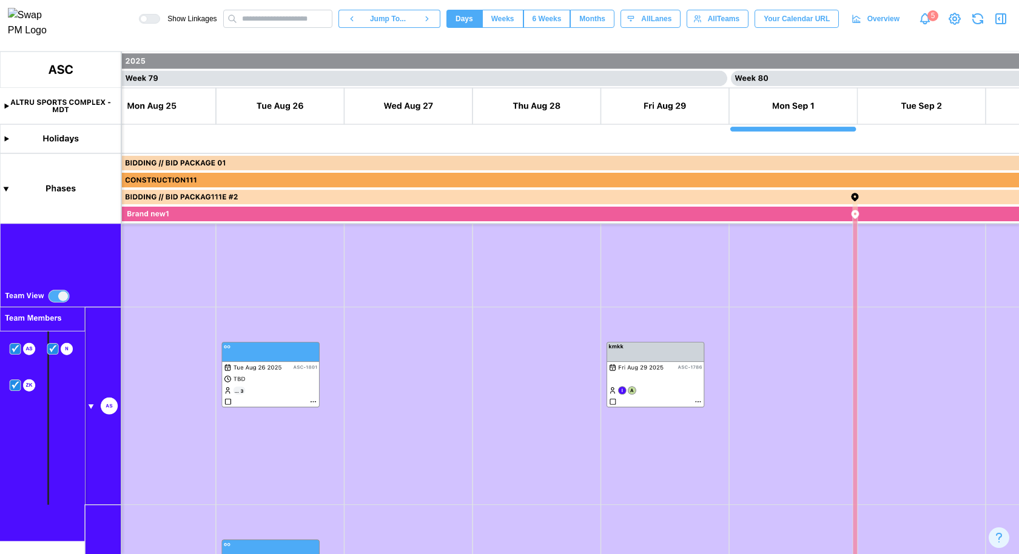
scroll to position [0, 49984]
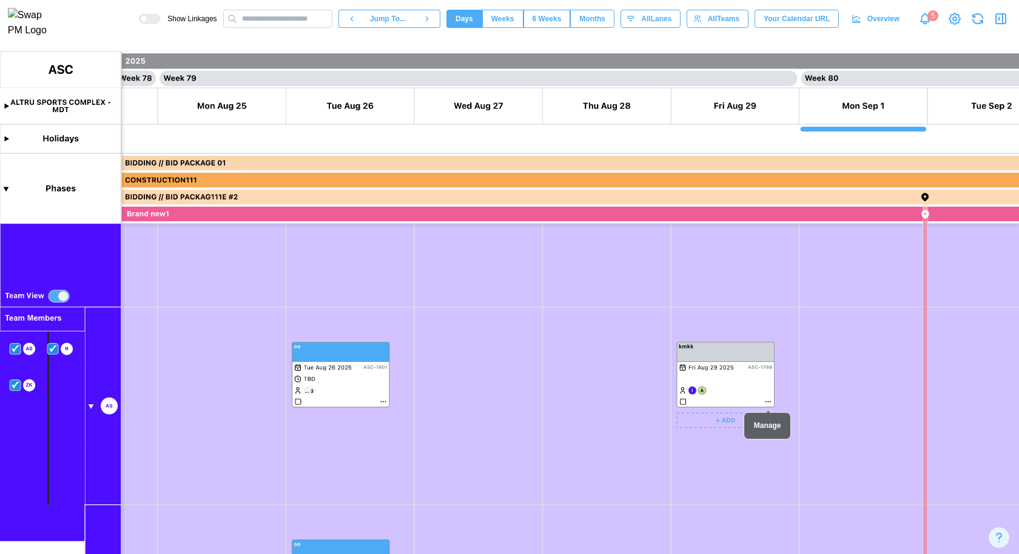
click at [767, 402] on canvas at bounding box center [509, 303] width 1019 height 503
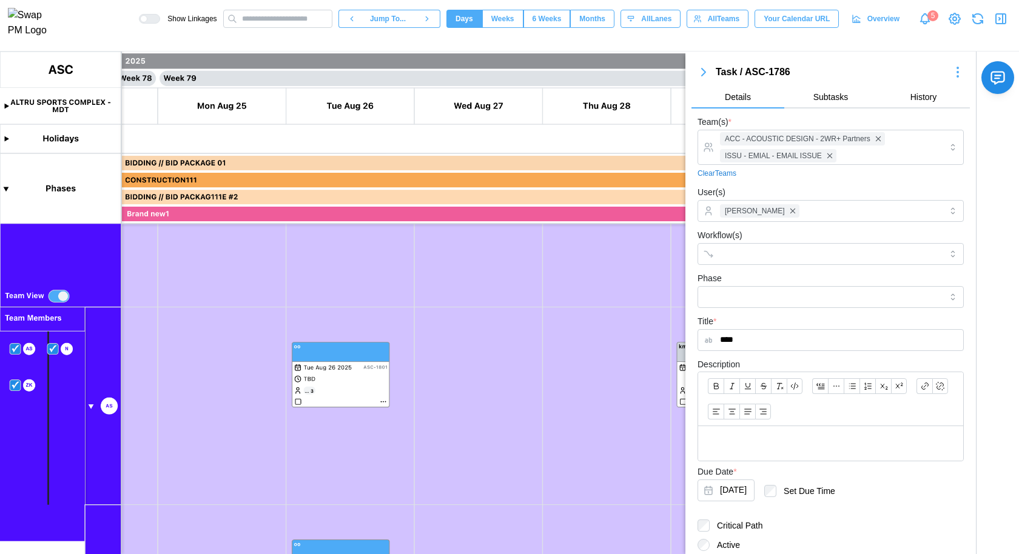
click at [701, 76] on icon "button" at bounding box center [703, 72] width 15 height 15
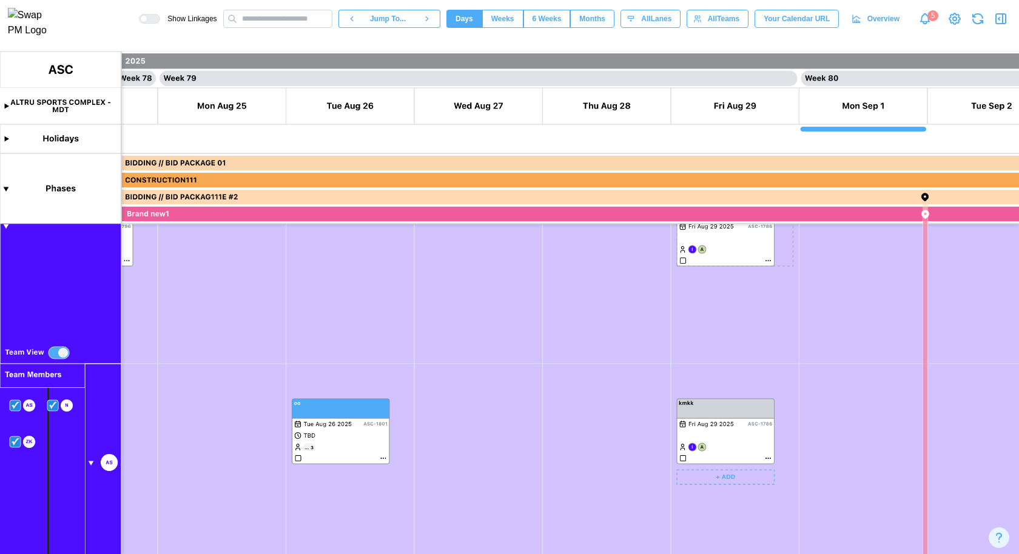
scroll to position [528, 0]
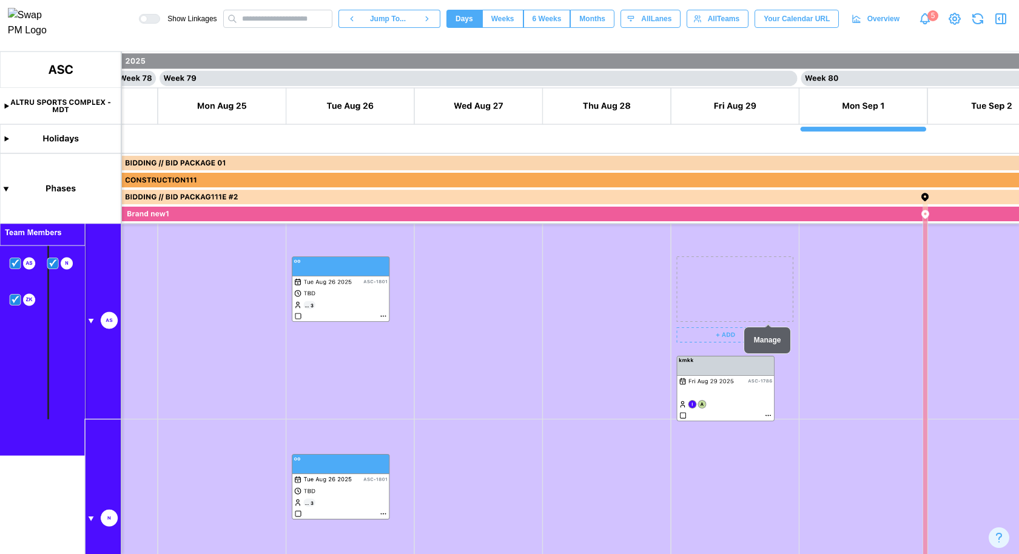
drag, startPoint x: 741, startPoint y: 264, endPoint x: 752, endPoint y: 457, distance: 192.6
click at [752, 457] on canvas at bounding box center [509, 303] width 1019 height 503
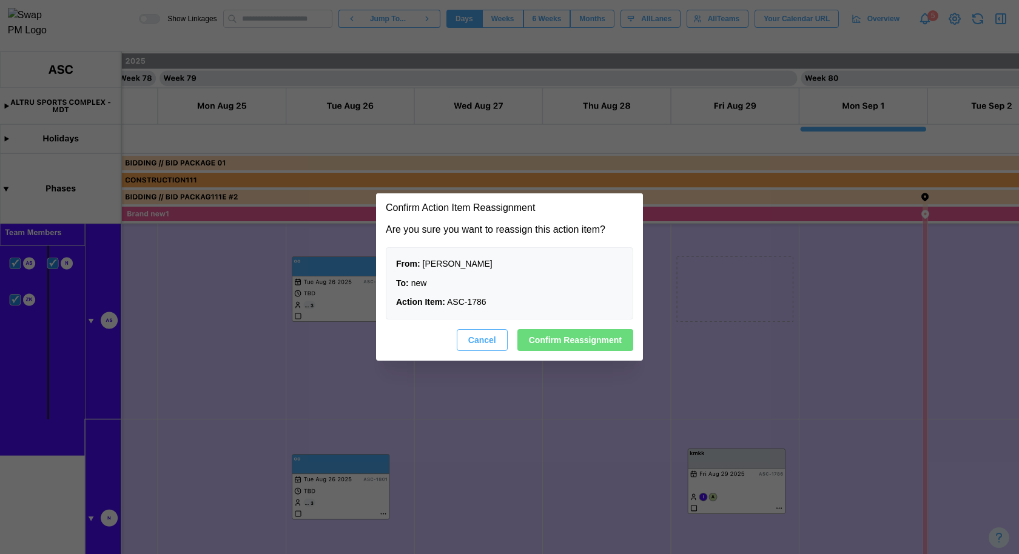
click at [591, 333] on span "Confirm Reassignment" at bounding box center [575, 340] width 93 height 21
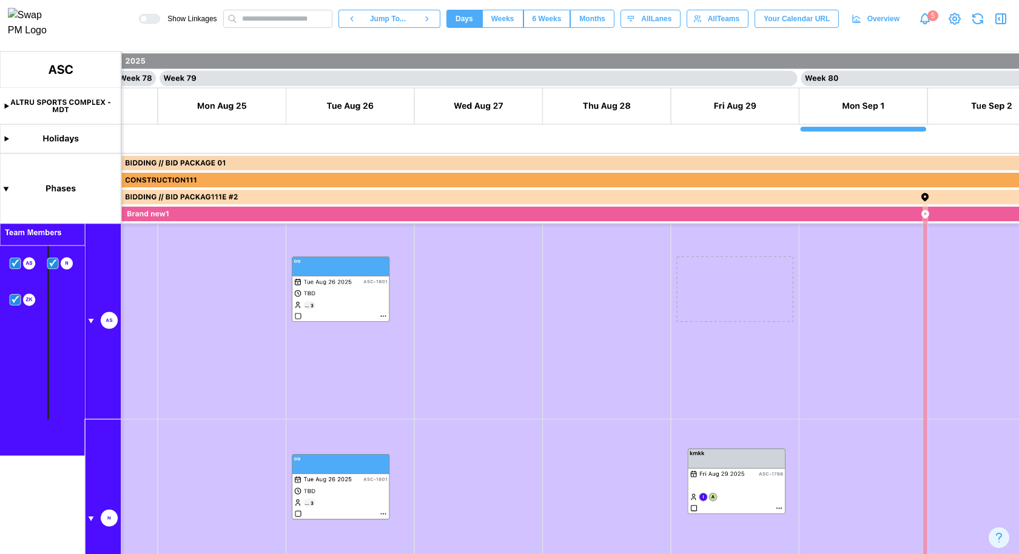
click at [975, 19] on icon "button" at bounding box center [978, 19] width 15 height 15
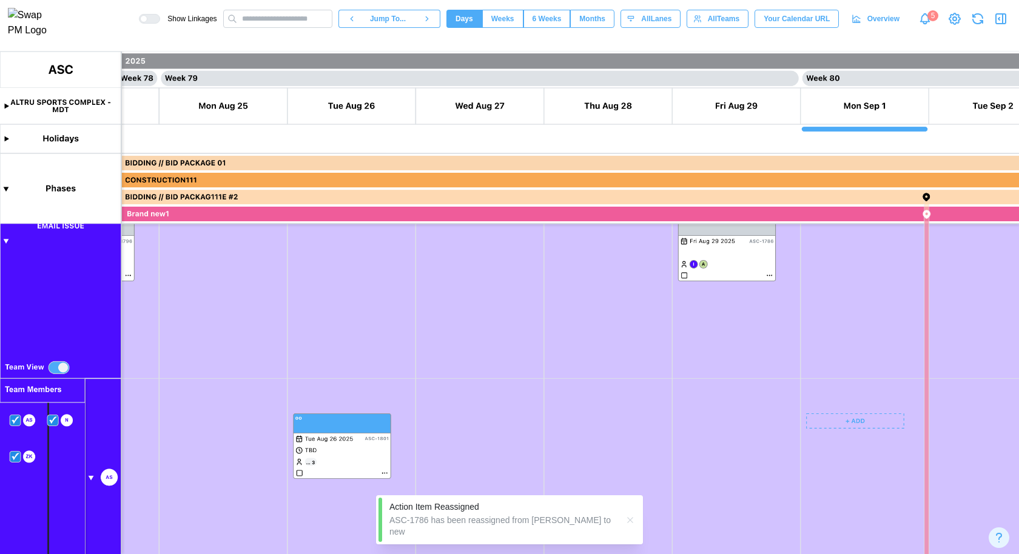
scroll to position [303, 0]
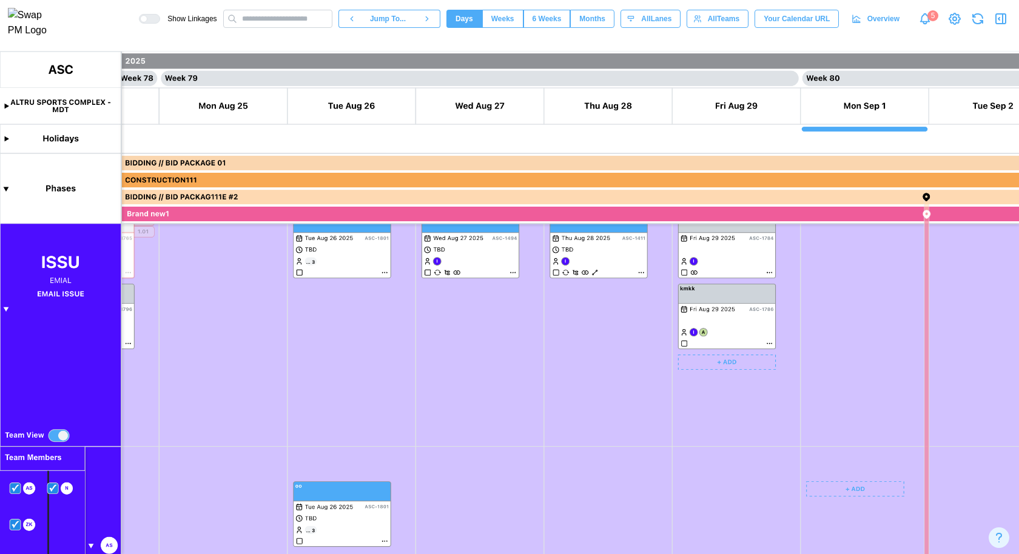
drag, startPoint x: 735, startPoint y: 291, endPoint x: 749, endPoint y: 510, distance: 220.0
click at [749, 511] on canvas at bounding box center [509, 303] width 1019 height 503
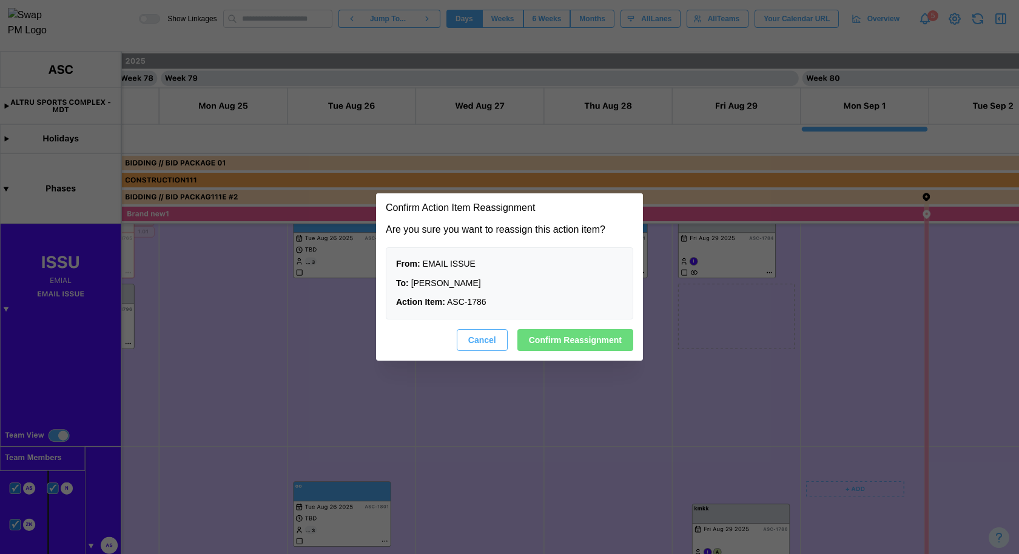
click at [587, 340] on span "Confirm Reassignment" at bounding box center [575, 340] width 93 height 21
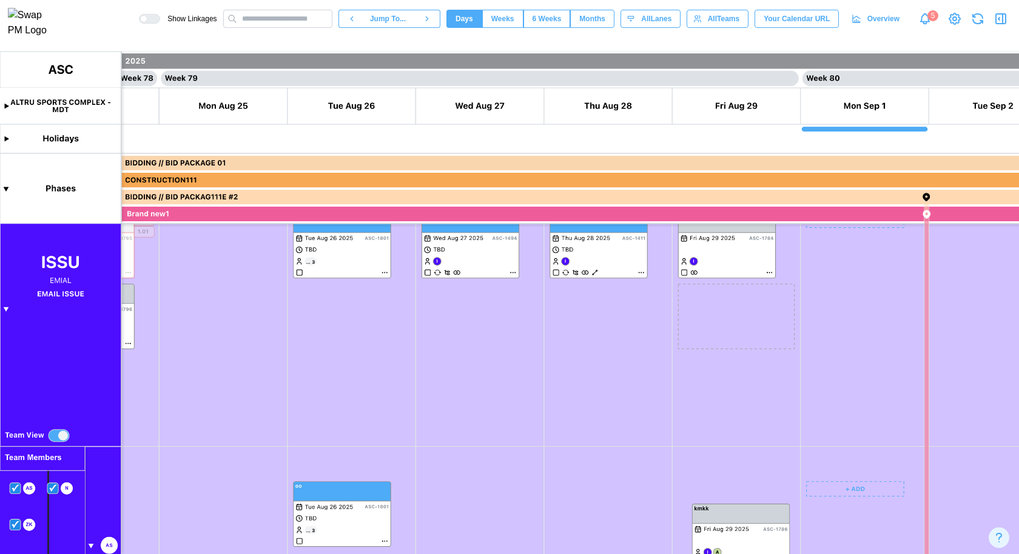
scroll to position [160, 0]
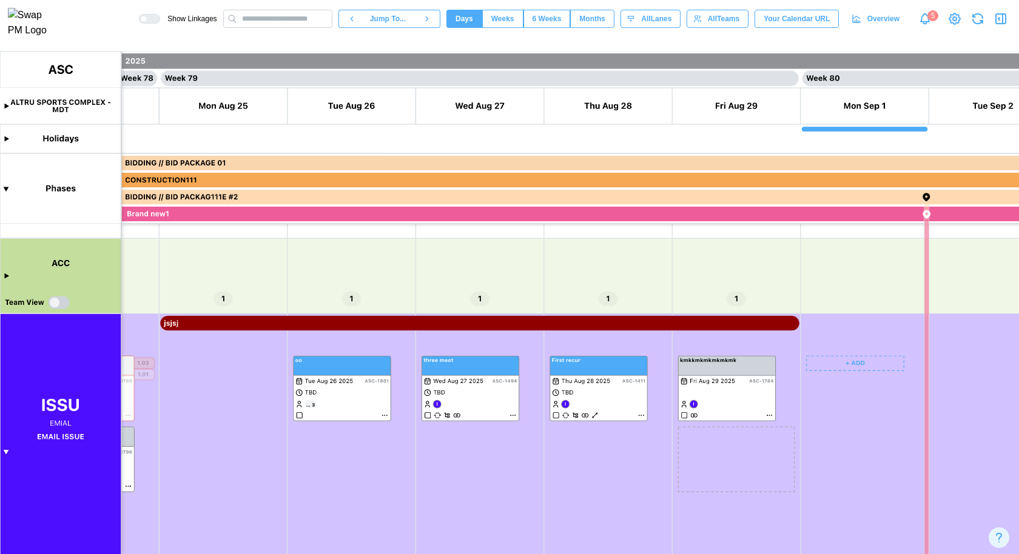
click at [868, 419] on canvas at bounding box center [509, 303] width 1019 height 503
click at [777, 428] on canvas at bounding box center [509, 303] width 1019 height 503
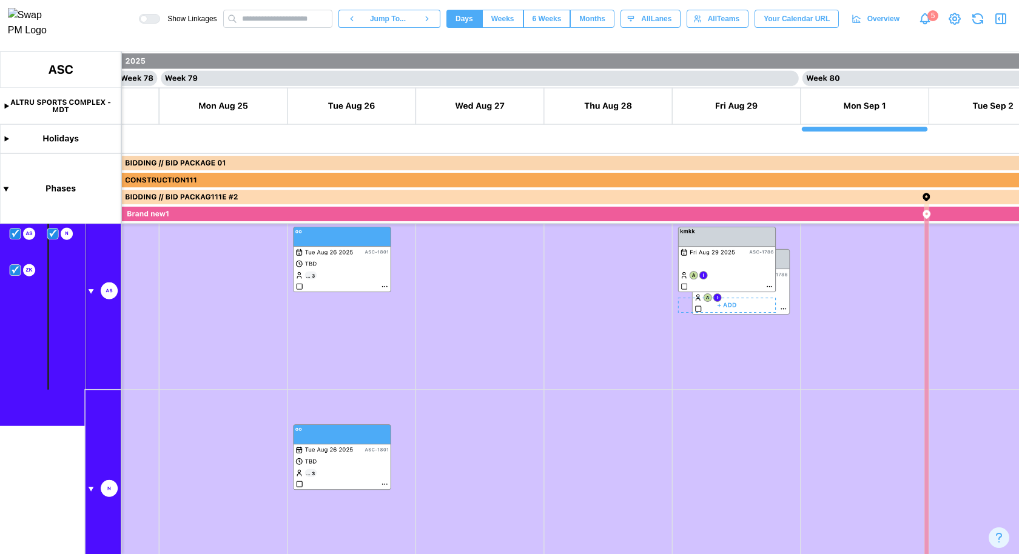
click at [786, 259] on canvas at bounding box center [509, 303] width 1019 height 503
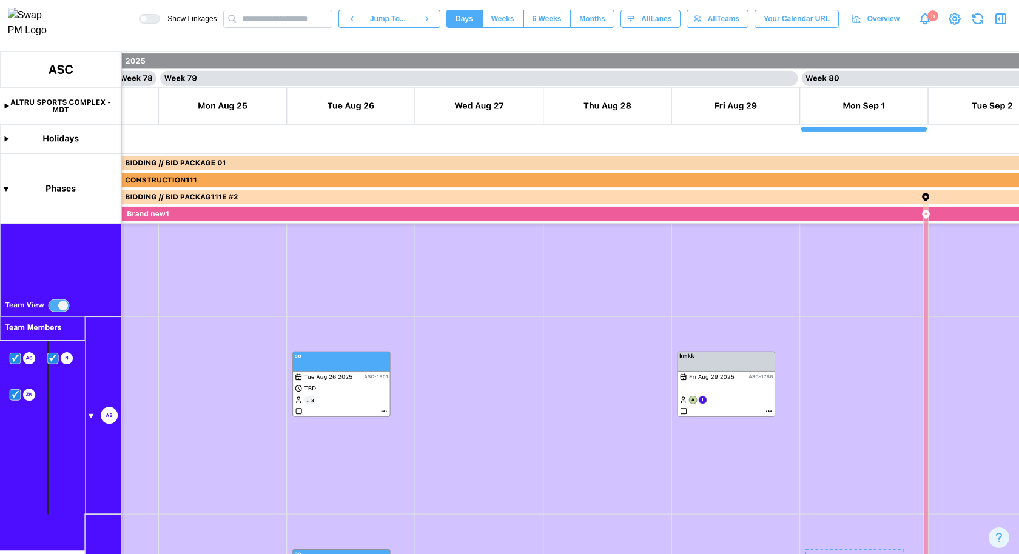
scroll to position [550, 0]
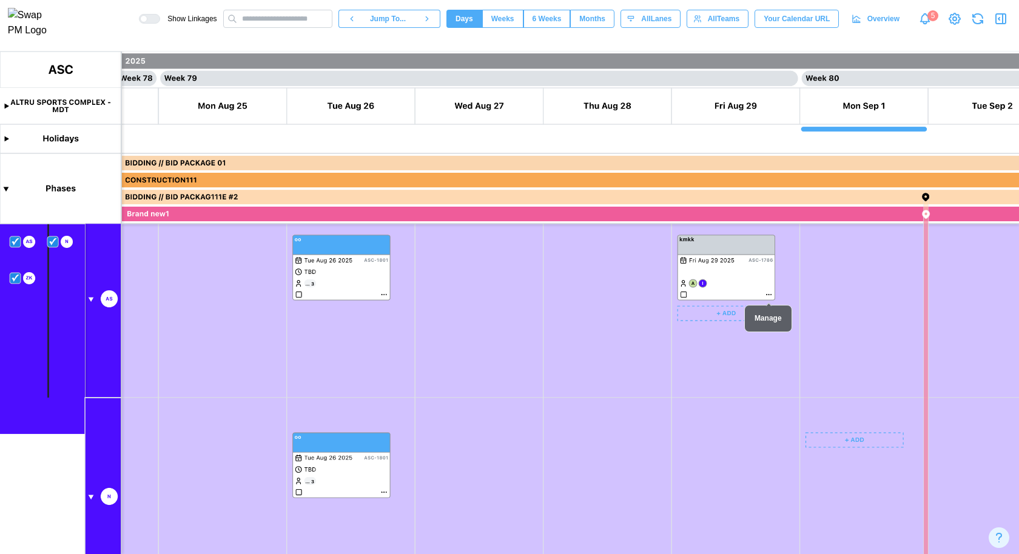
click at [772, 295] on canvas at bounding box center [509, 303] width 1019 height 503
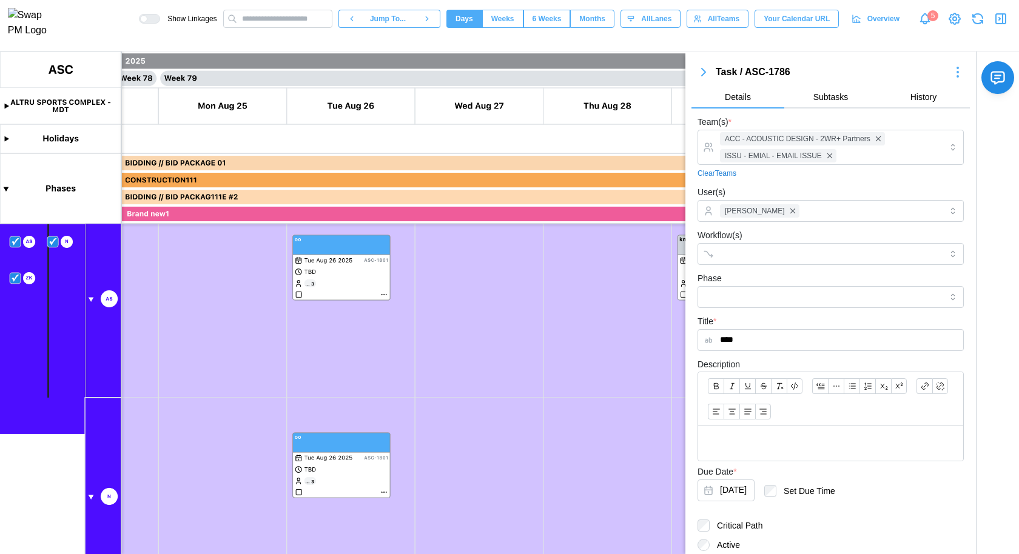
click at [702, 77] on icon "button" at bounding box center [703, 72] width 15 height 15
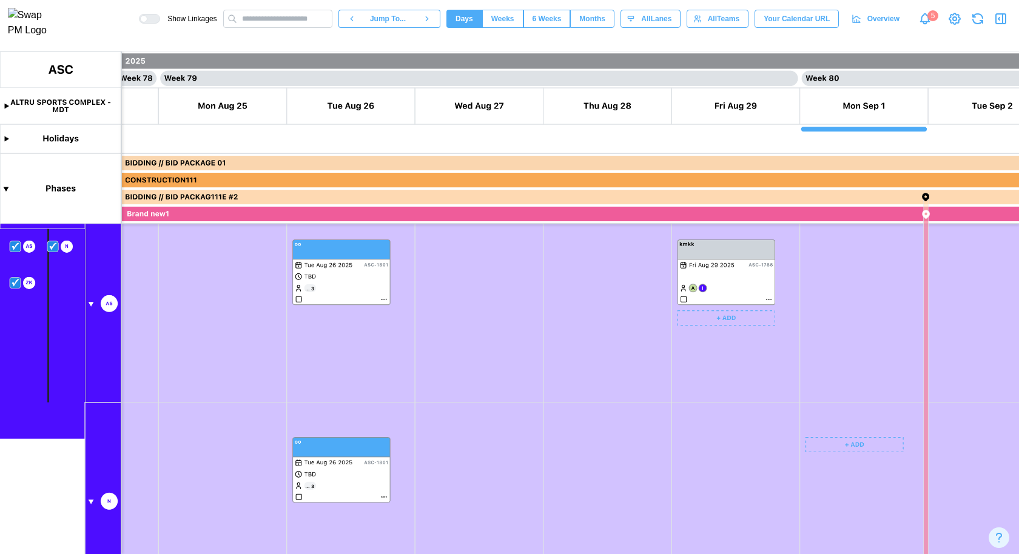
scroll to position [304, 0]
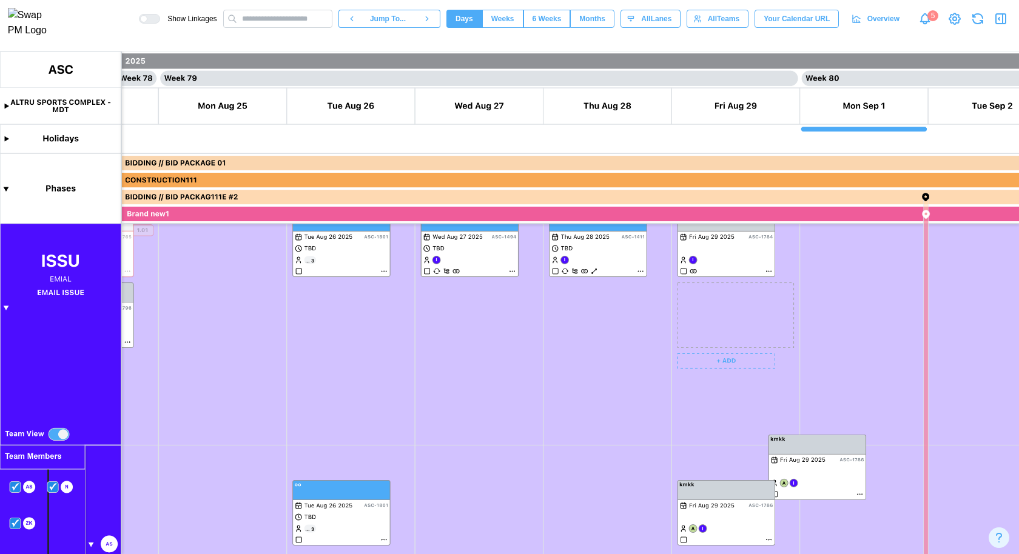
drag, startPoint x: 726, startPoint y: 288, endPoint x: 733, endPoint y: 304, distance: 17.1
click at [733, 305] on canvas at bounding box center [509, 303] width 1019 height 503
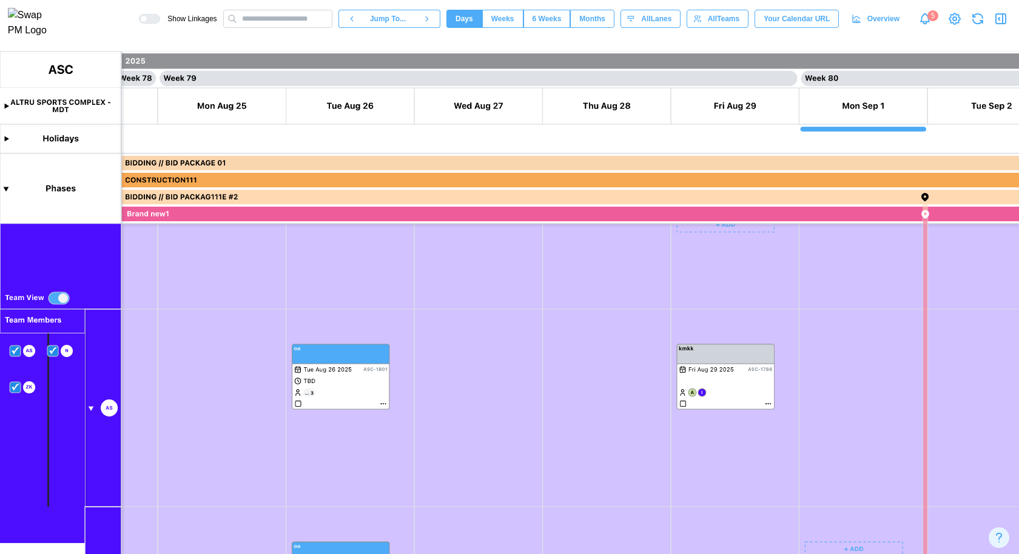
scroll to position [419, 0]
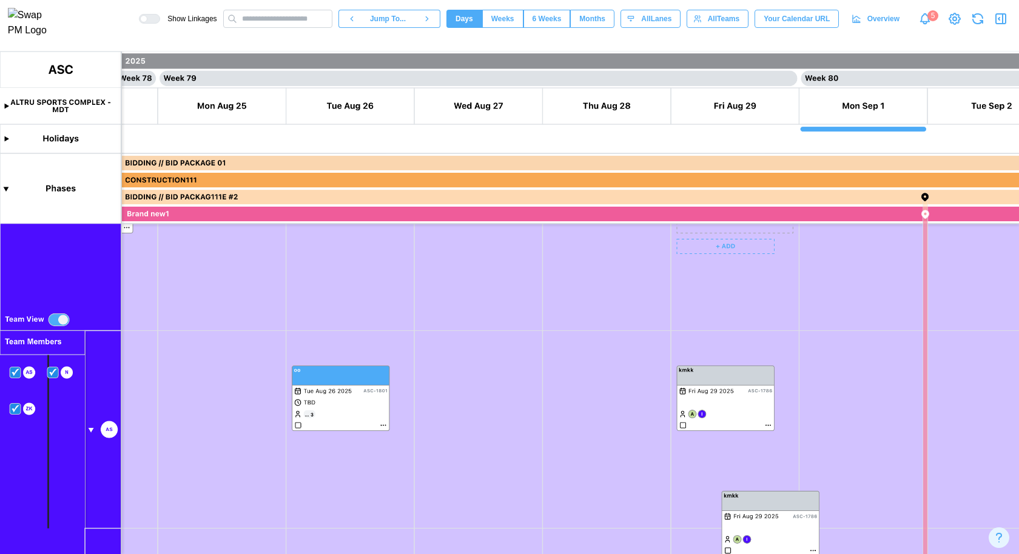
drag, startPoint x: 743, startPoint y: 231, endPoint x: 749, endPoint y: 554, distance: 323.4
click at [749, 554] on canvas at bounding box center [509, 303] width 1019 height 503
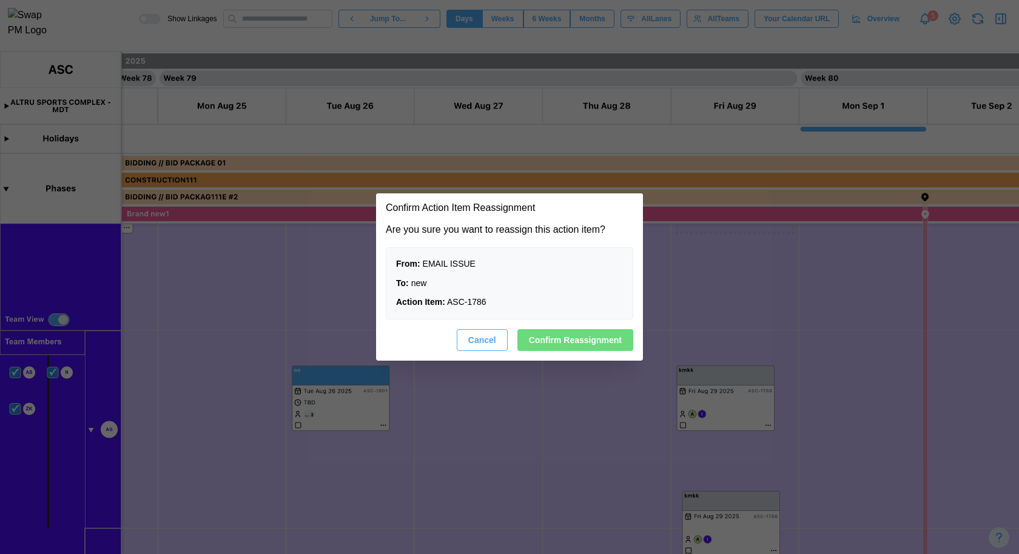
click at [607, 340] on span "Confirm Reassignment" at bounding box center [575, 340] width 93 height 21
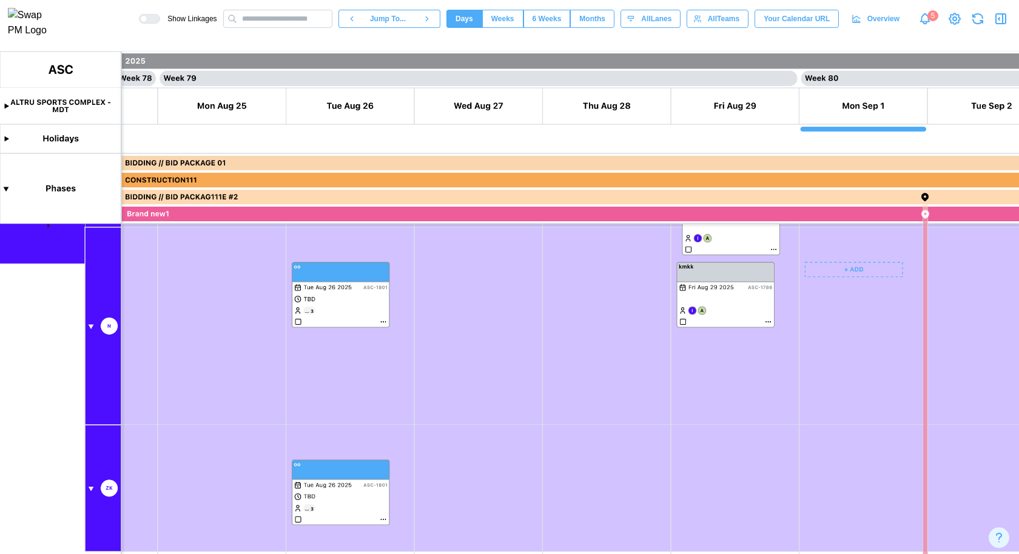
scroll to position [635, 0]
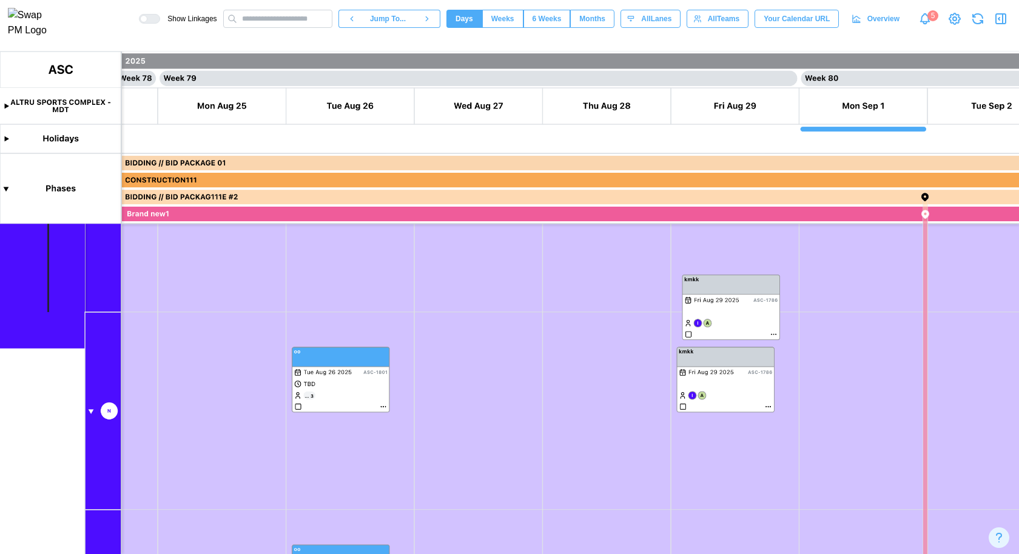
click at [978, 22] on icon "button" at bounding box center [978, 19] width 15 height 15
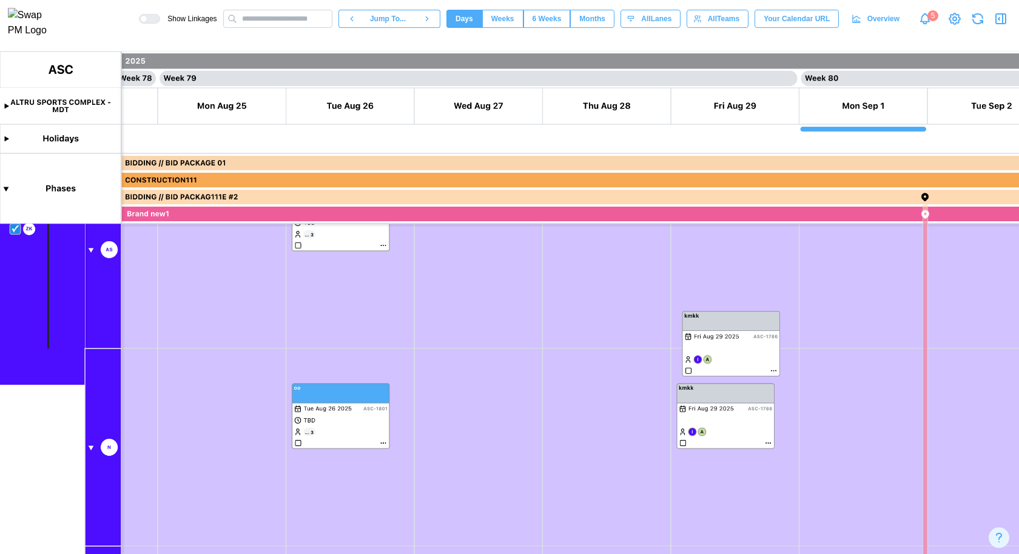
click at [833, 279] on canvas at bounding box center [509, 303] width 1019 height 503
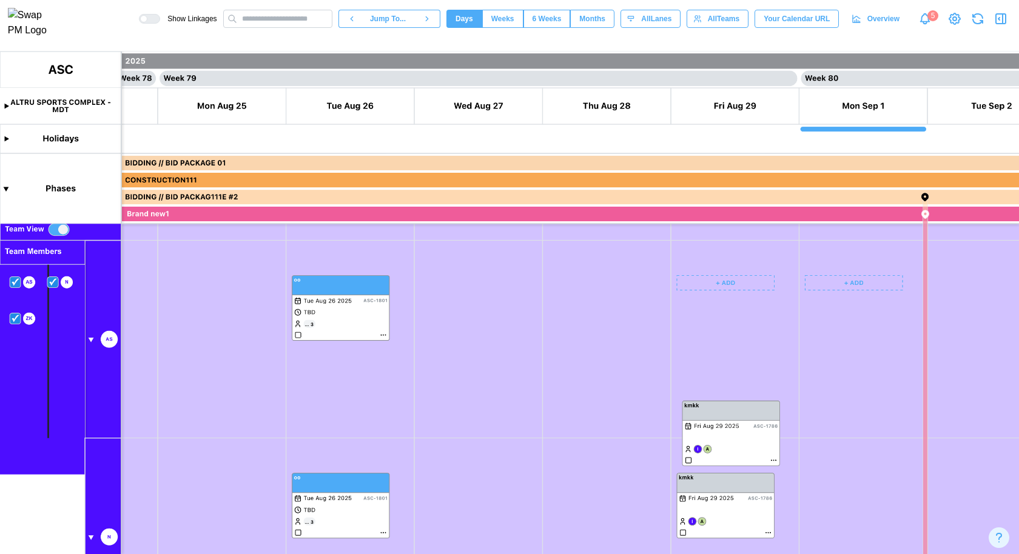
click at [724, 410] on canvas at bounding box center [509, 303] width 1019 height 503
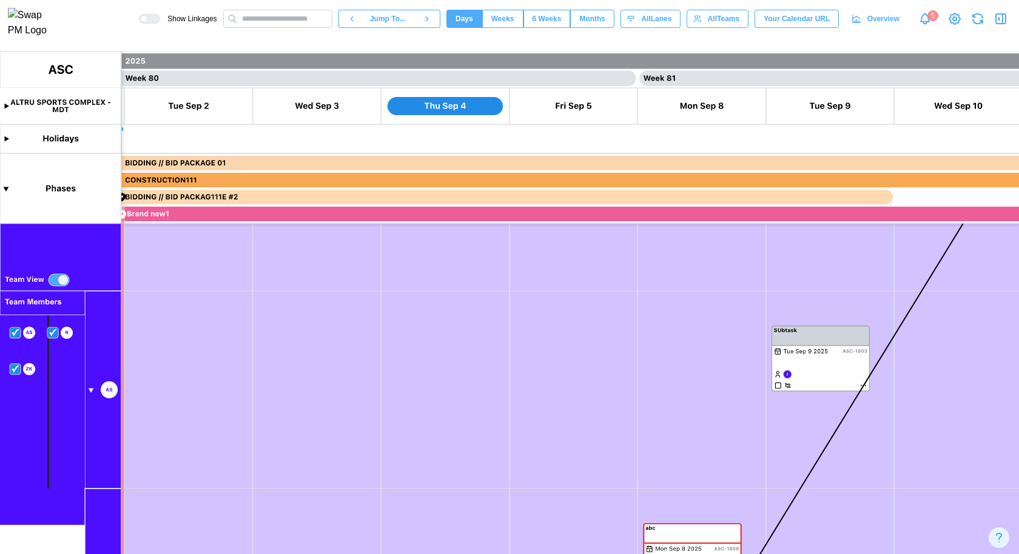
scroll to position [727, 0]
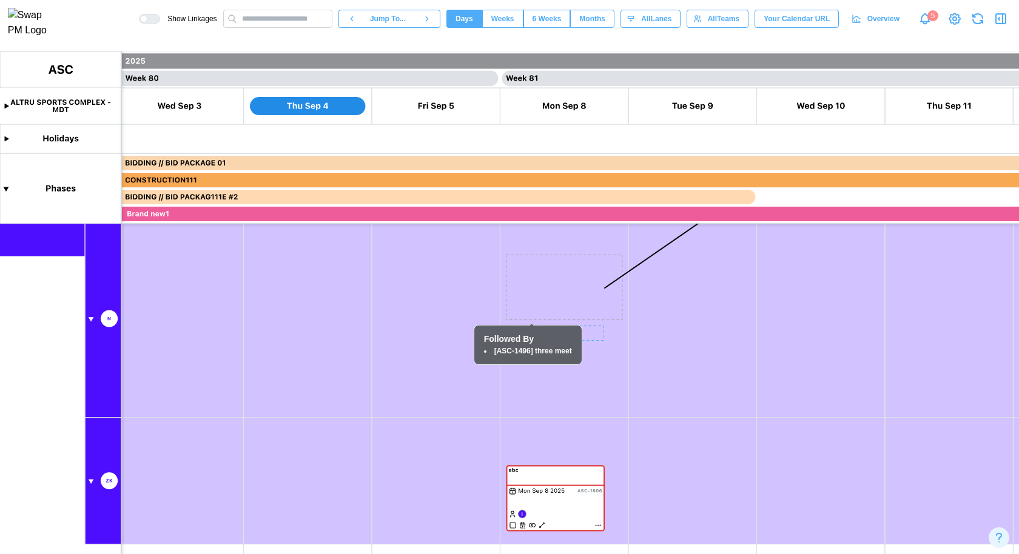
drag, startPoint x: 561, startPoint y: 268, endPoint x: 562, endPoint y: 479, distance: 211.1
click at [562, 479] on canvas at bounding box center [509, 303] width 1019 height 503
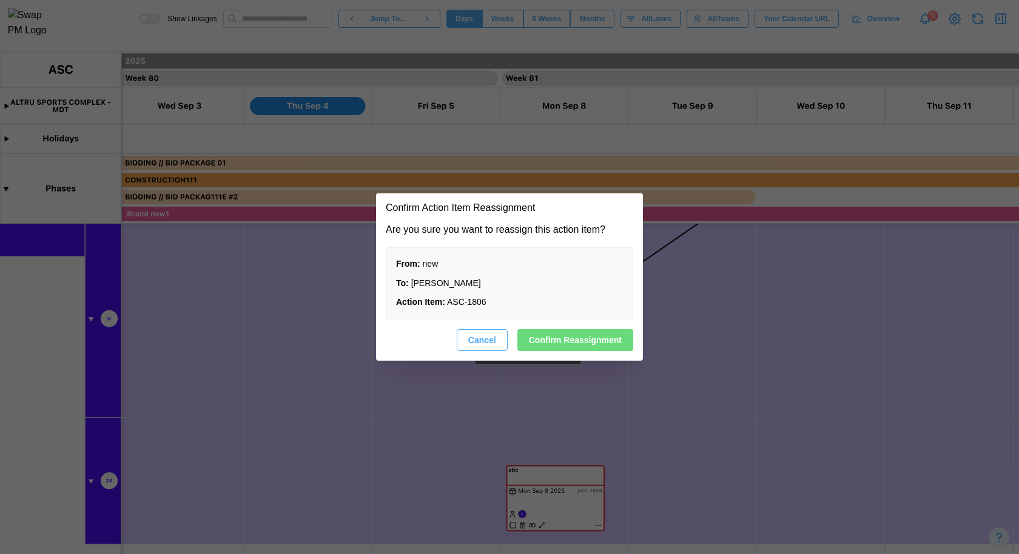
click at [568, 336] on span "Confirm Reassignment" at bounding box center [575, 340] width 93 height 21
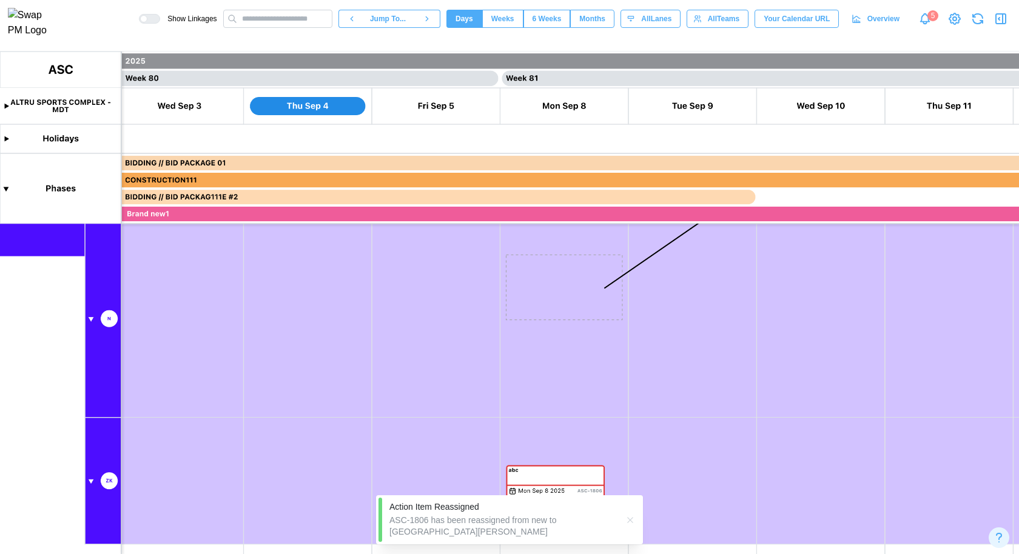
click at [635, 525] on icon "button" at bounding box center [630, 521] width 10 height 10
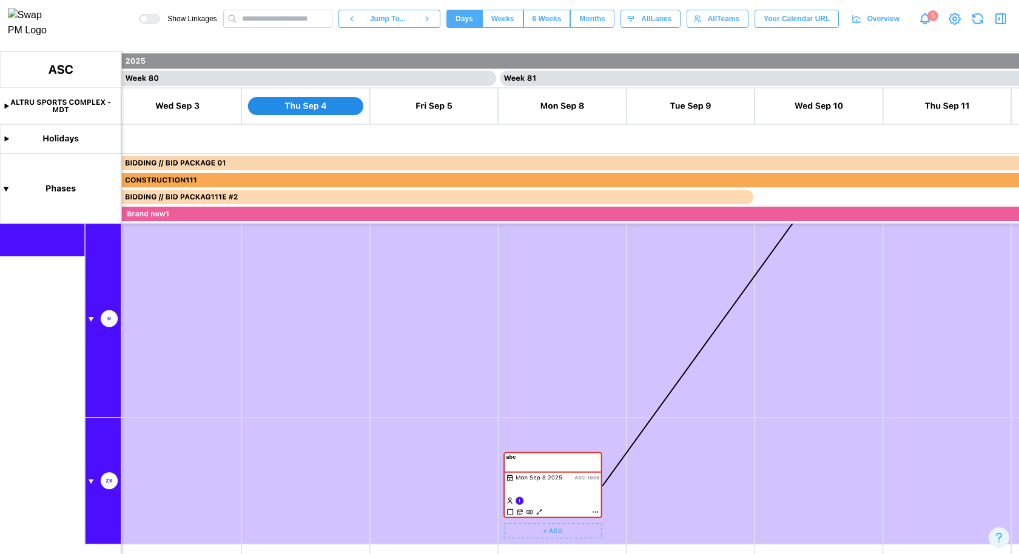
click at [537, 513] on canvas at bounding box center [509, 303] width 1019 height 503
click at [598, 514] on canvas at bounding box center [509, 303] width 1019 height 503
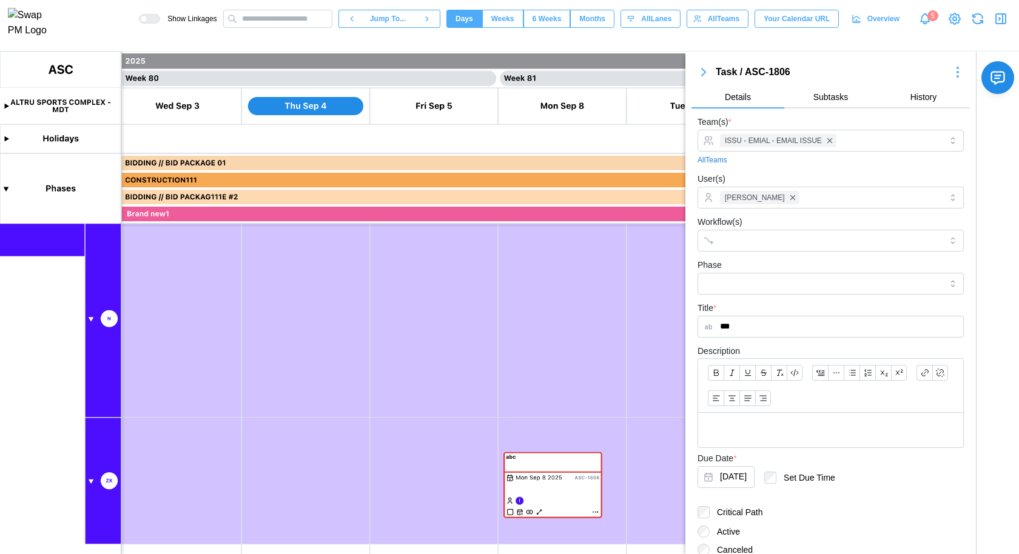
click at [91, 481] on canvas at bounding box center [509, 303] width 1019 height 503
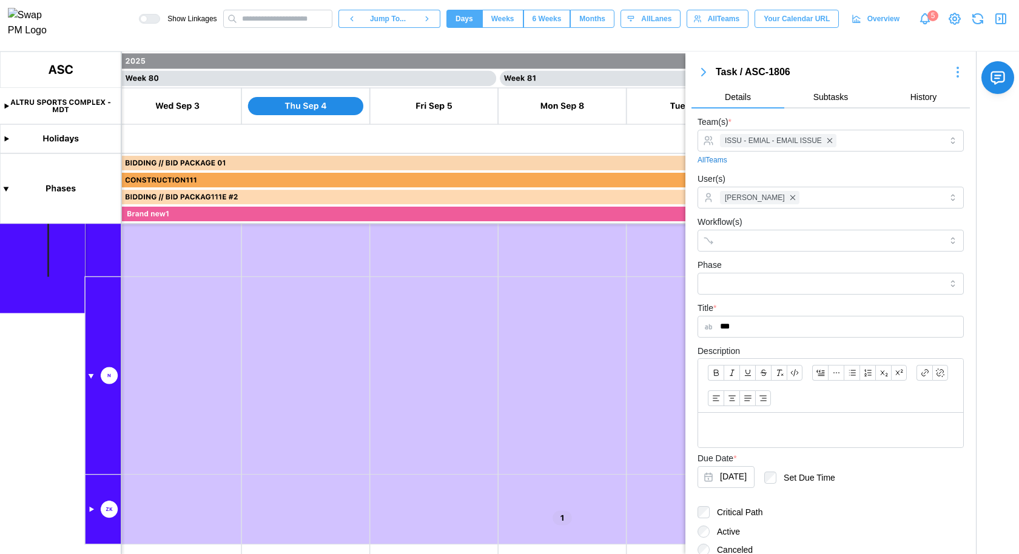
click at [93, 380] on canvas at bounding box center [509, 303] width 1019 height 503
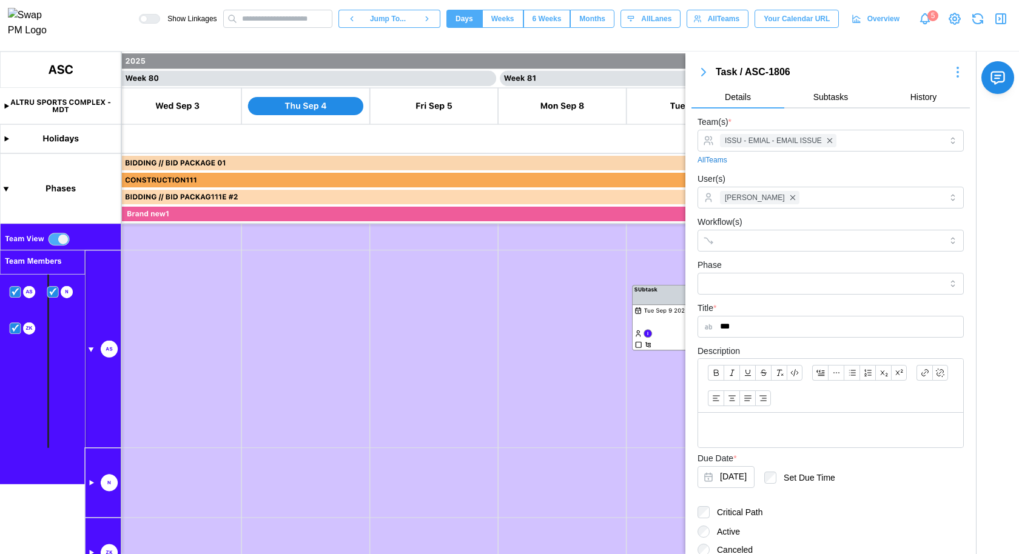
scroll to position [450, 0]
drag, startPoint x: 95, startPoint y: 397, endPoint x: 303, endPoint y: 416, distance: 208.9
click at [95, 397] on canvas at bounding box center [509, 303] width 1019 height 503
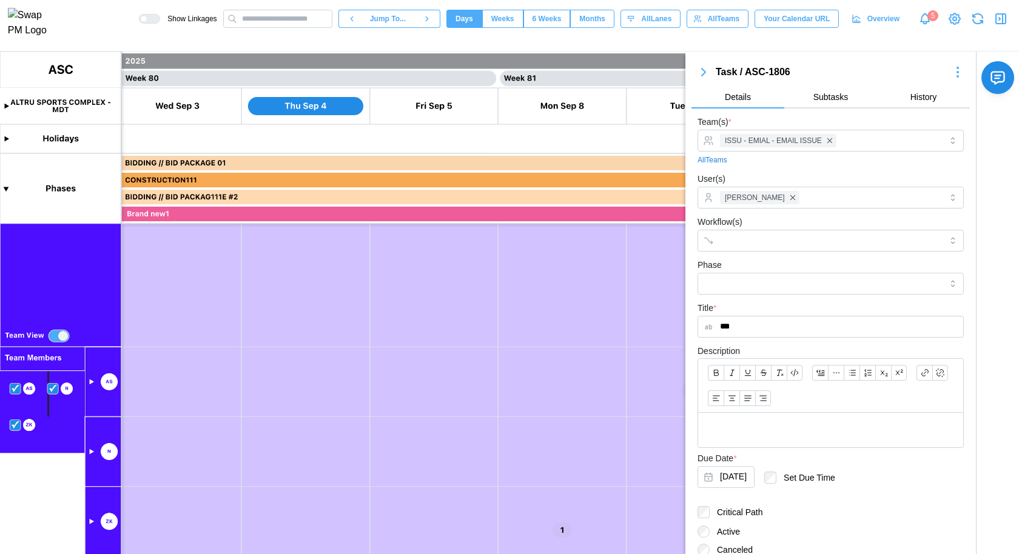
scroll to position [0, 0]
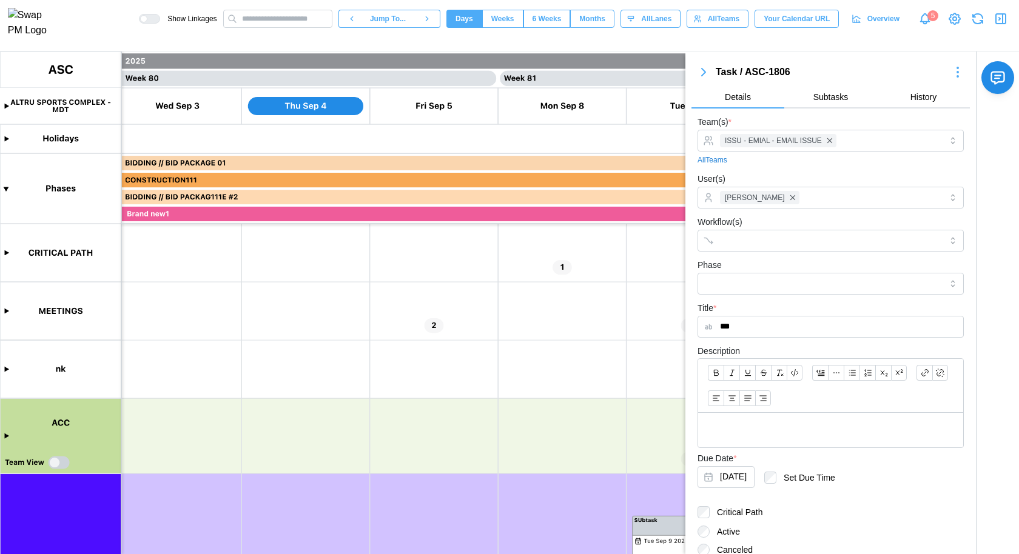
click at [699, 75] on icon "button" at bounding box center [703, 72] width 15 height 15
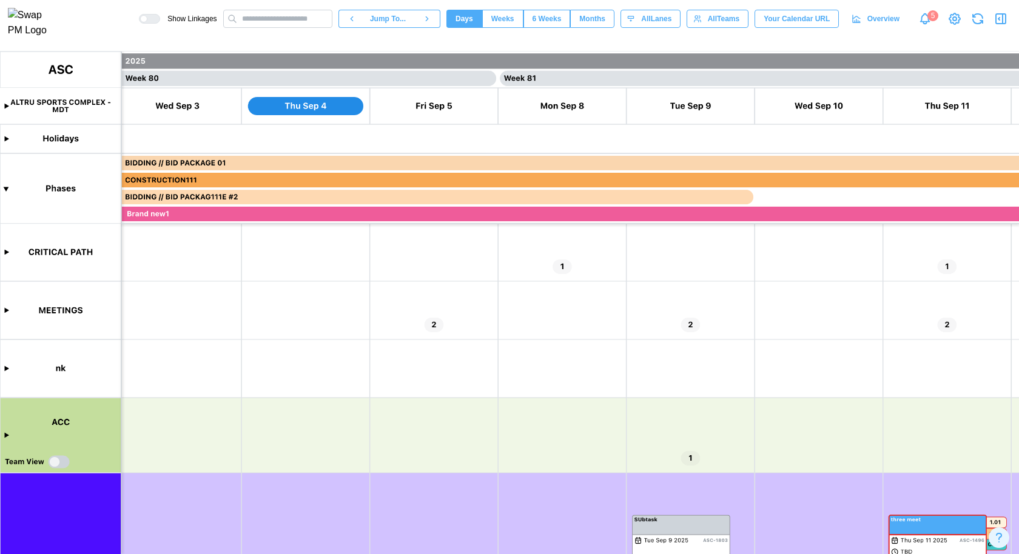
scroll to position [414, 0]
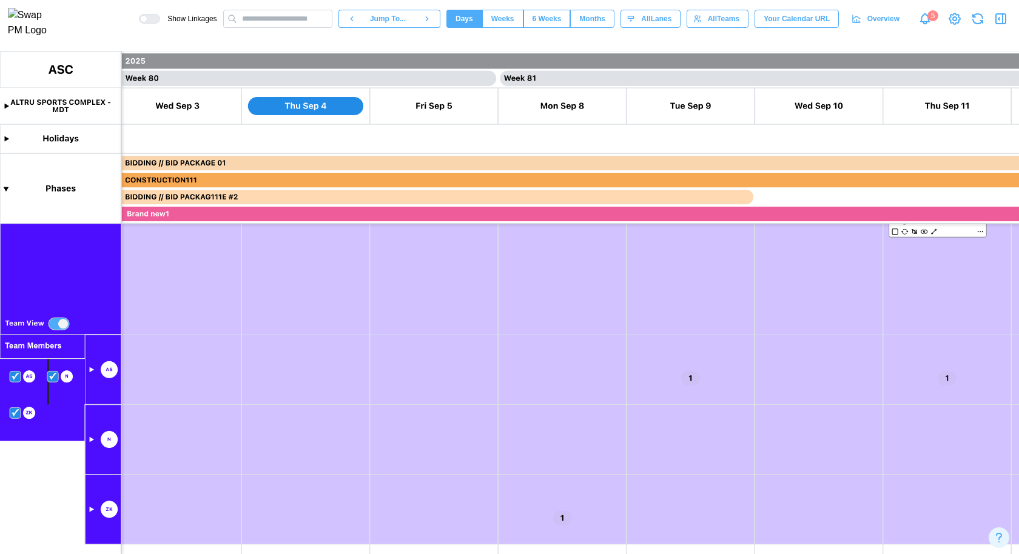
click at [49, 398] on canvas at bounding box center [509, 303] width 1019 height 503
click at [54, 325] on canvas at bounding box center [509, 303] width 1019 height 503
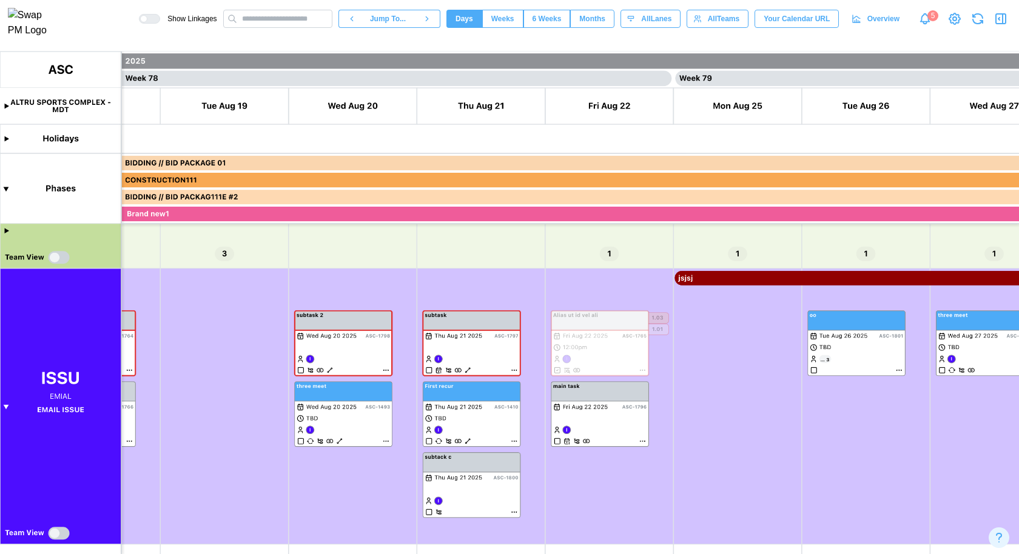
scroll to position [0, 49396]
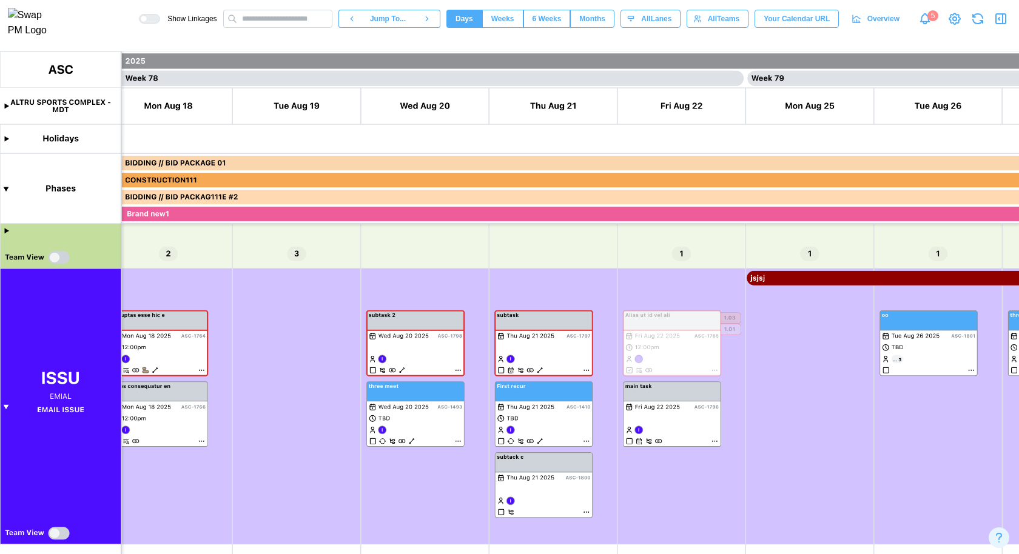
click at [58, 258] on canvas at bounding box center [509, 303] width 1019 height 503
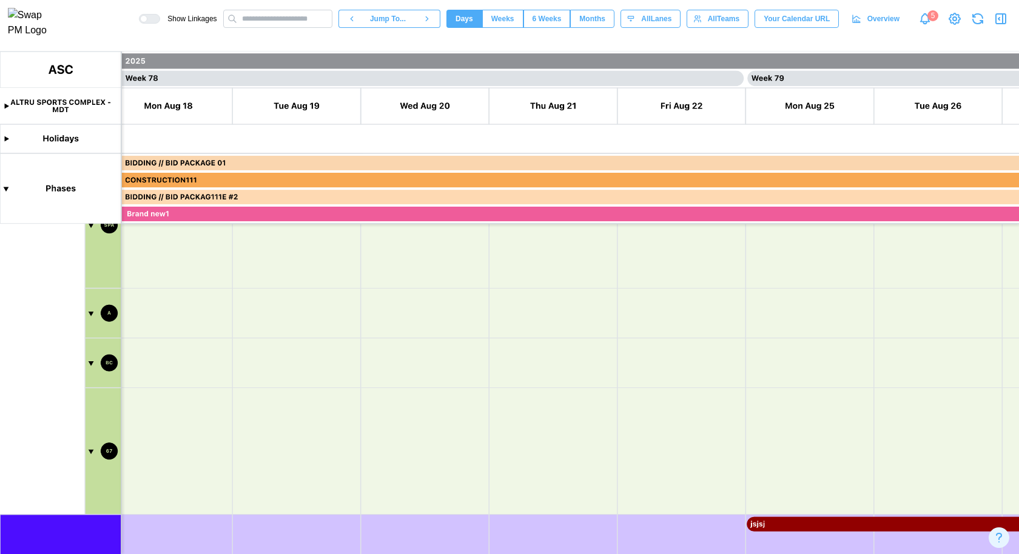
scroll to position [456, 0]
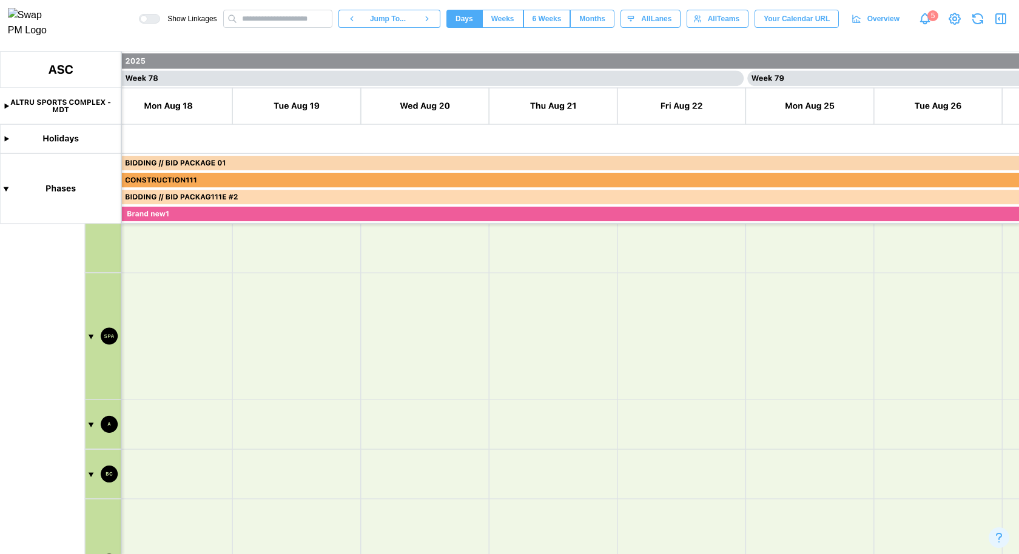
click at [92, 335] on canvas at bounding box center [509, 303] width 1019 height 503
click at [91, 286] on canvas at bounding box center [509, 303] width 1019 height 503
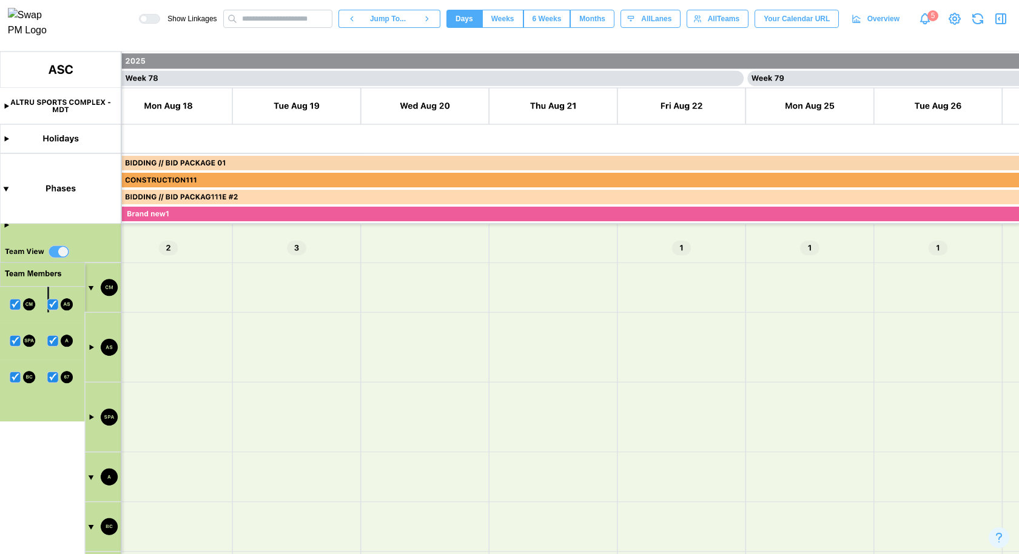
scroll to position [234, 0]
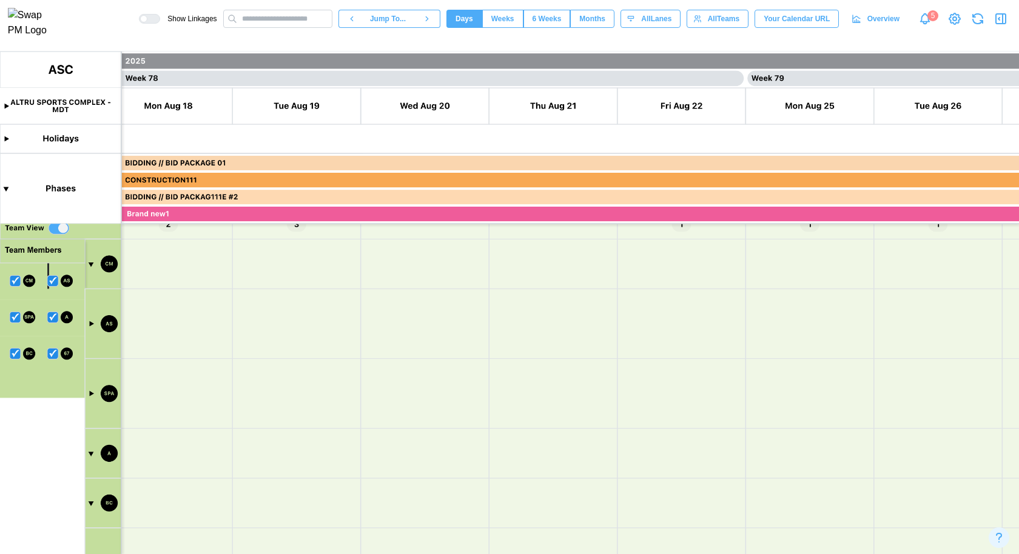
click at [90, 263] on canvas at bounding box center [509, 303] width 1019 height 503
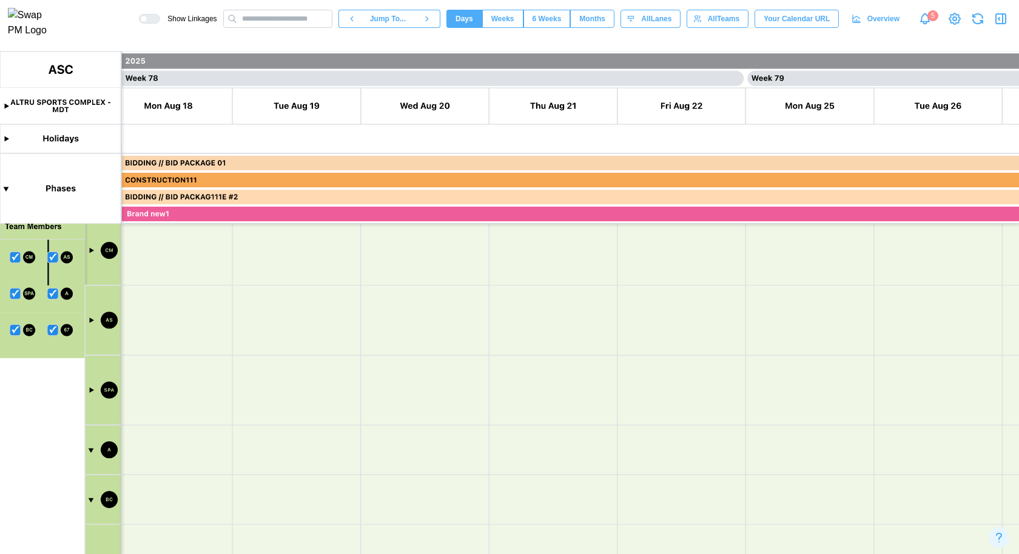
scroll to position [283, 0]
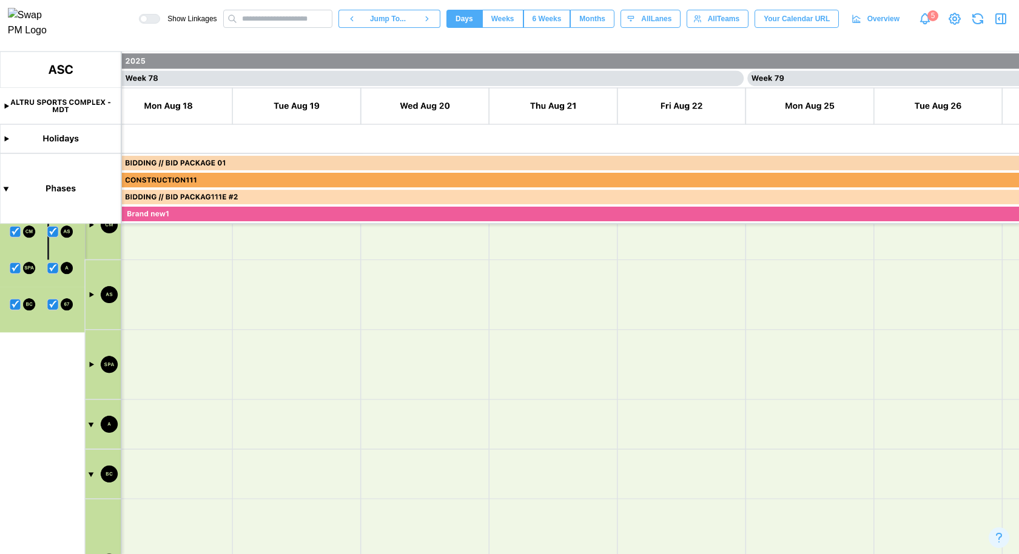
click at [93, 476] on canvas at bounding box center [509, 303] width 1019 height 503
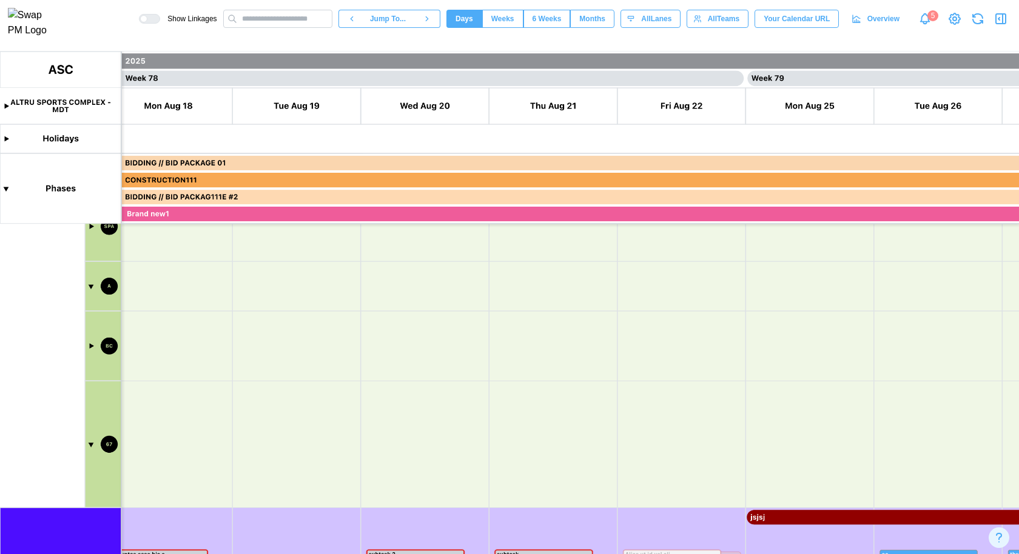
scroll to position [428, 0]
click at [89, 436] on canvas at bounding box center [509, 303] width 1019 height 503
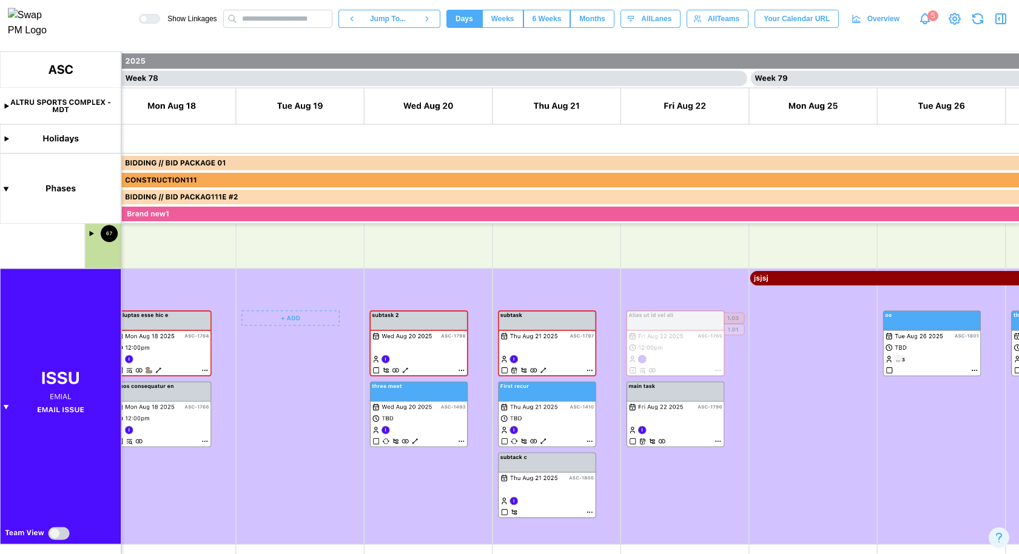
scroll to position [0, 48961]
